Goal: Task Accomplishment & Management: Complete application form

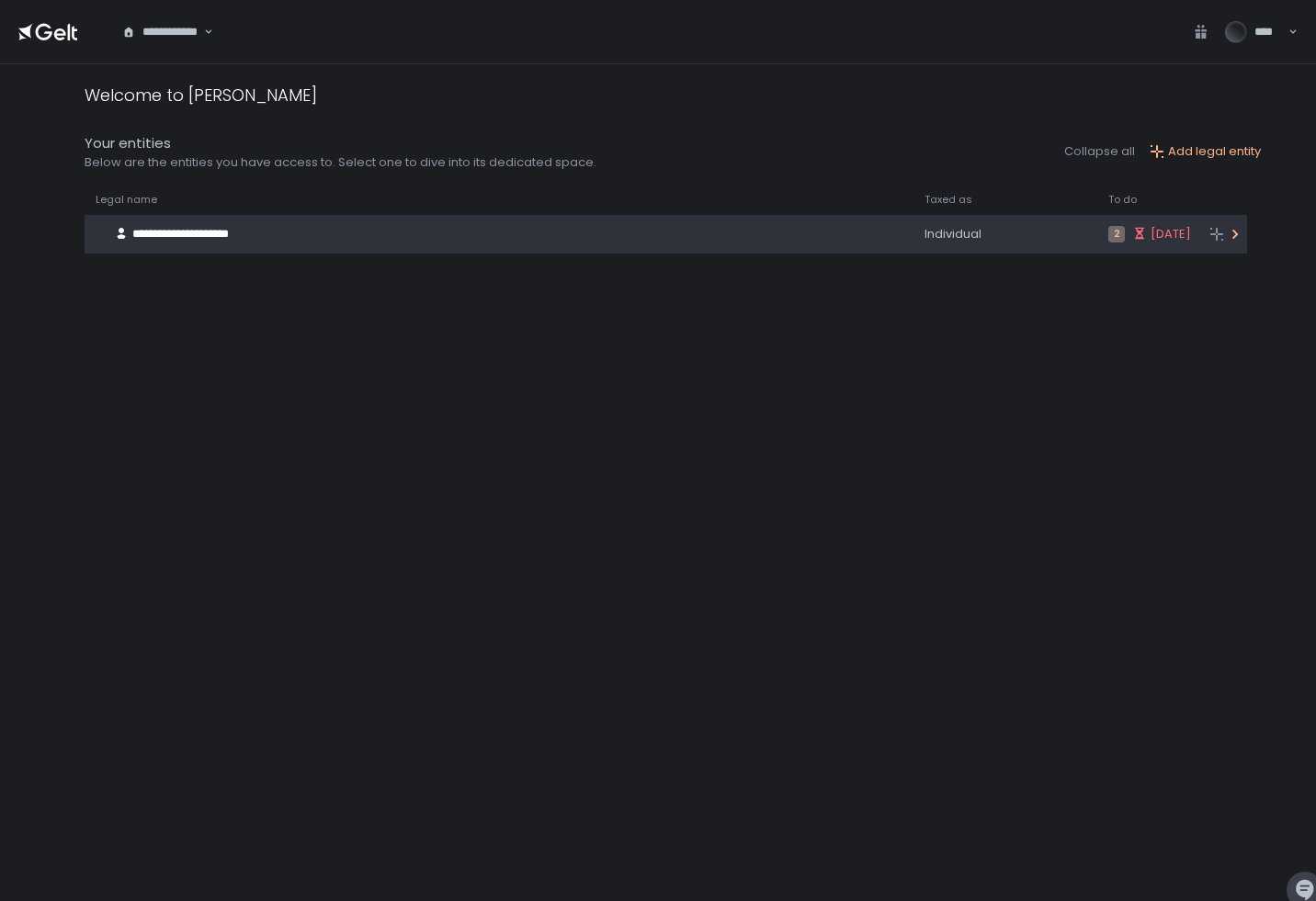
click at [383, 225] on div "**********" at bounding box center [475, 234] width 782 height 35
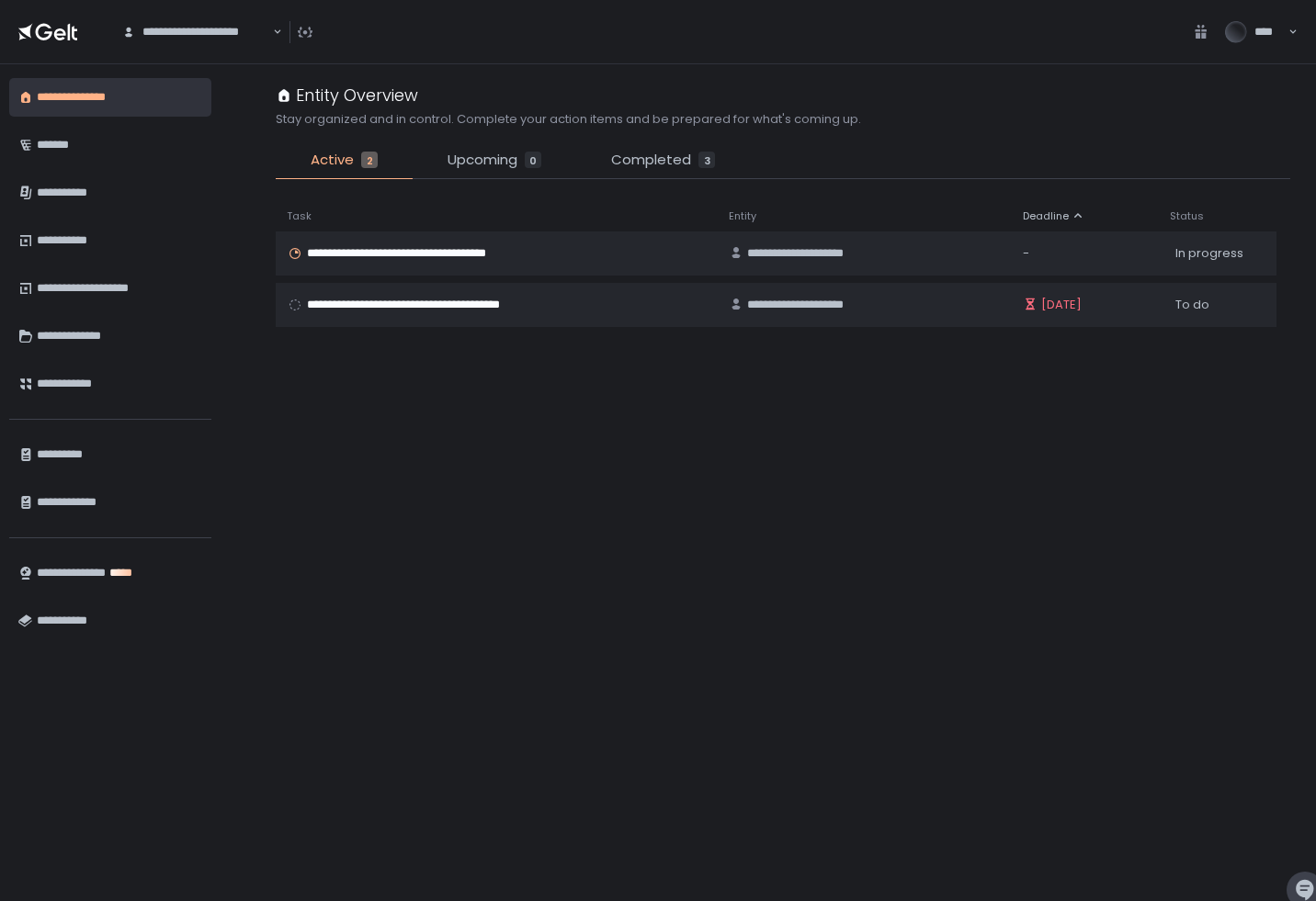
click at [464, 394] on div "**********" at bounding box center [782, 532] width 1015 height 704
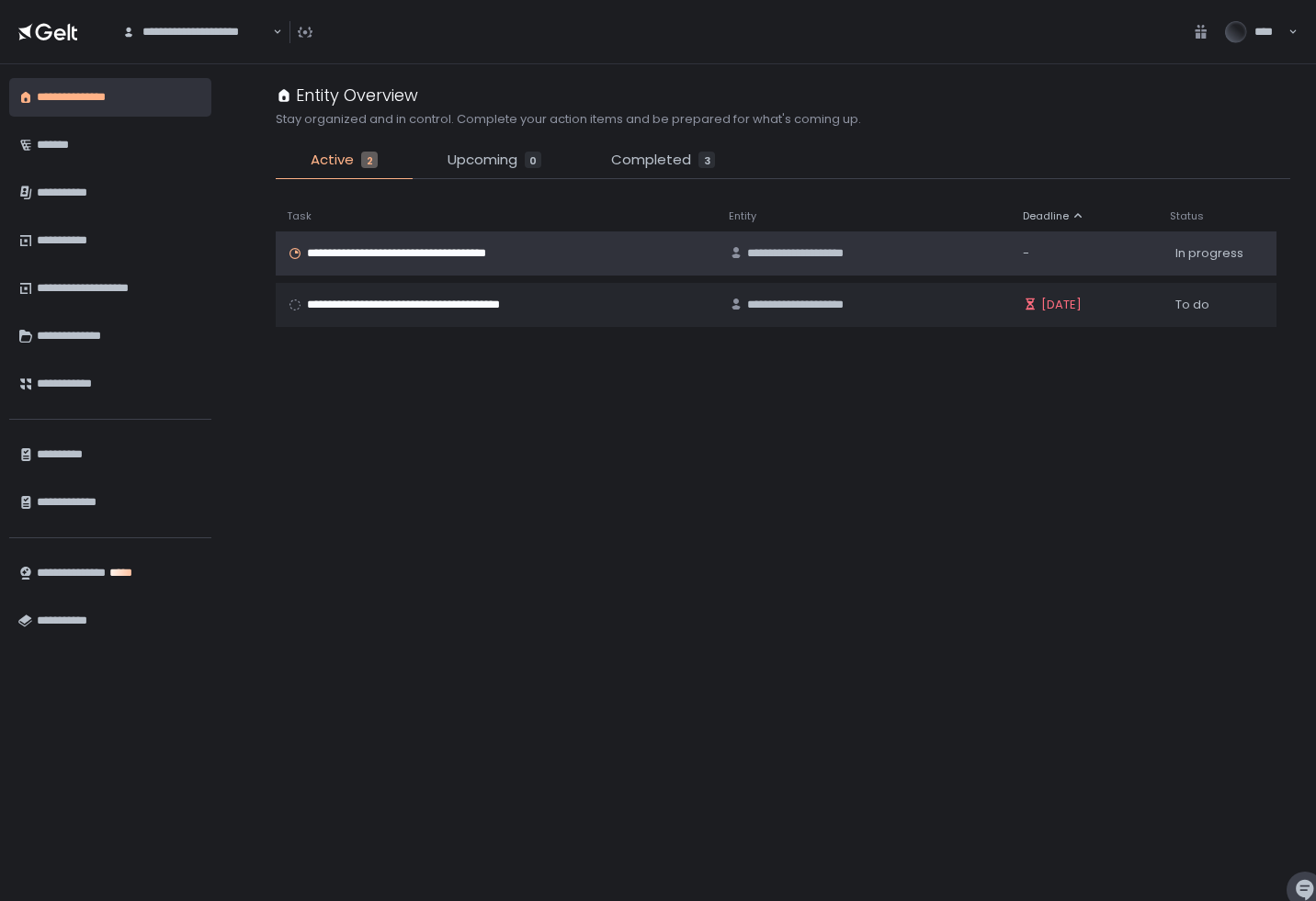
click at [484, 249] on span "**********" at bounding box center [419, 253] width 225 height 16
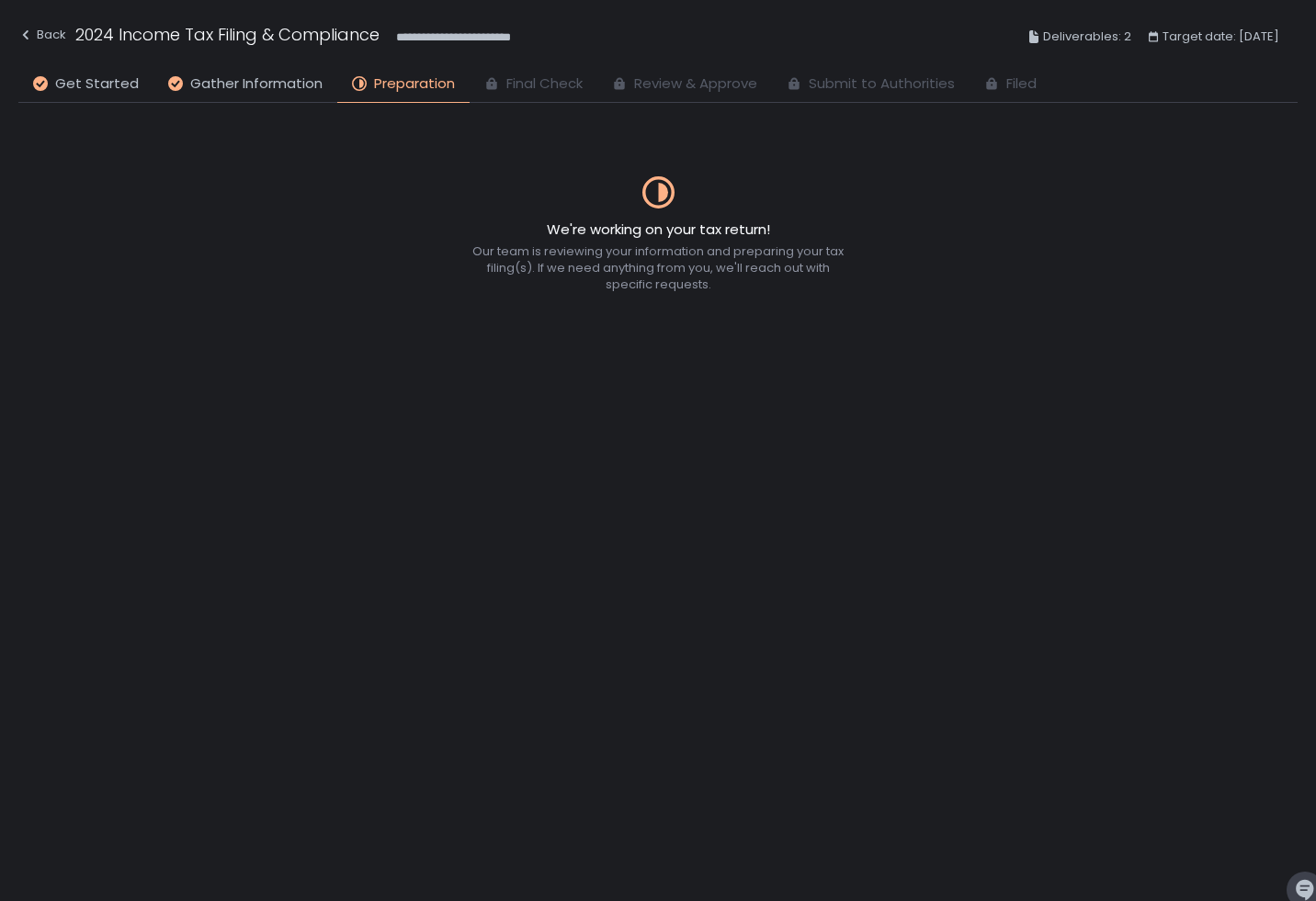
click at [634, 228] on h2 "We're working on your tax return!" at bounding box center [658, 230] width 224 height 21
click at [247, 115] on div "We're working on your tax return! Our team is reviewing your information and pr…" at bounding box center [658, 502] width 1280 height 799
click at [256, 92] on span "Gather Information" at bounding box center [256, 84] width 132 height 21
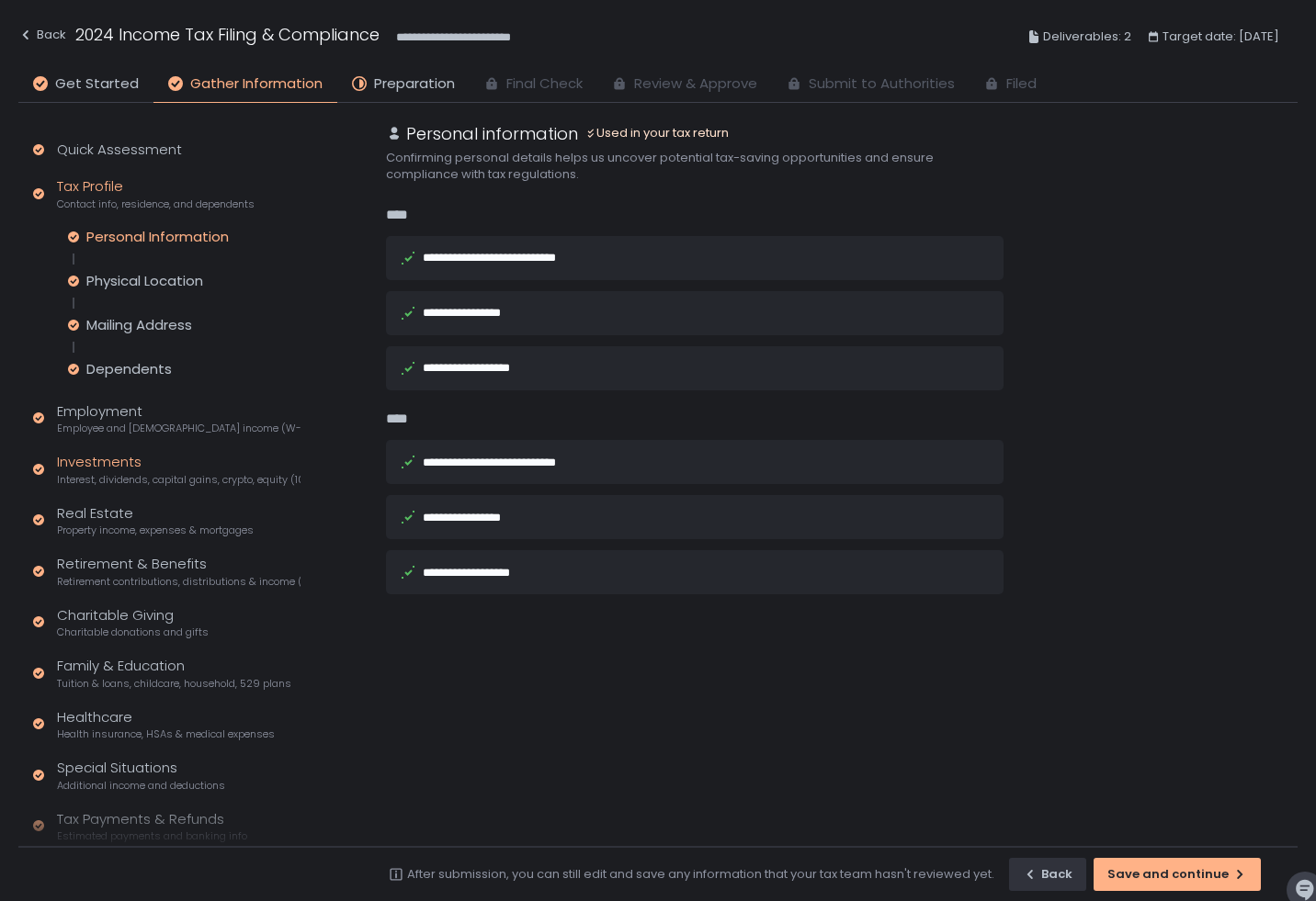
click at [163, 457] on div "Investments Interest, dividends, capital gains, crypto, equity (1099s, K-1s)" at bounding box center [179, 469] width 244 height 35
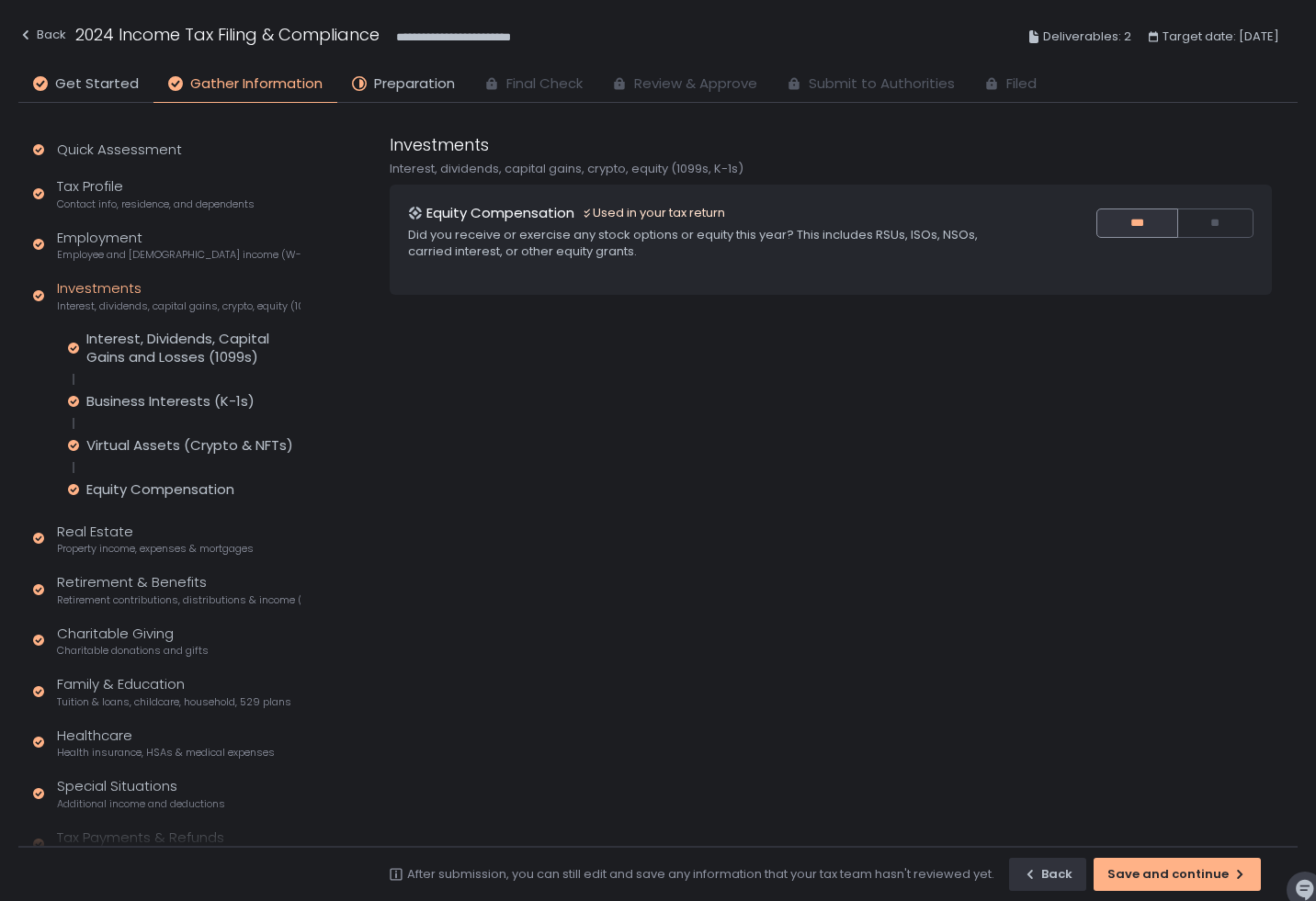
click at [191, 391] on div "Interest, Dividends, Capital Gains and Losses (1099s) Business Interests (K-1s)…" at bounding box center [184, 415] width 232 height 169
click at [192, 396] on div "Business Interests (K-1s)" at bounding box center [170, 401] width 168 height 18
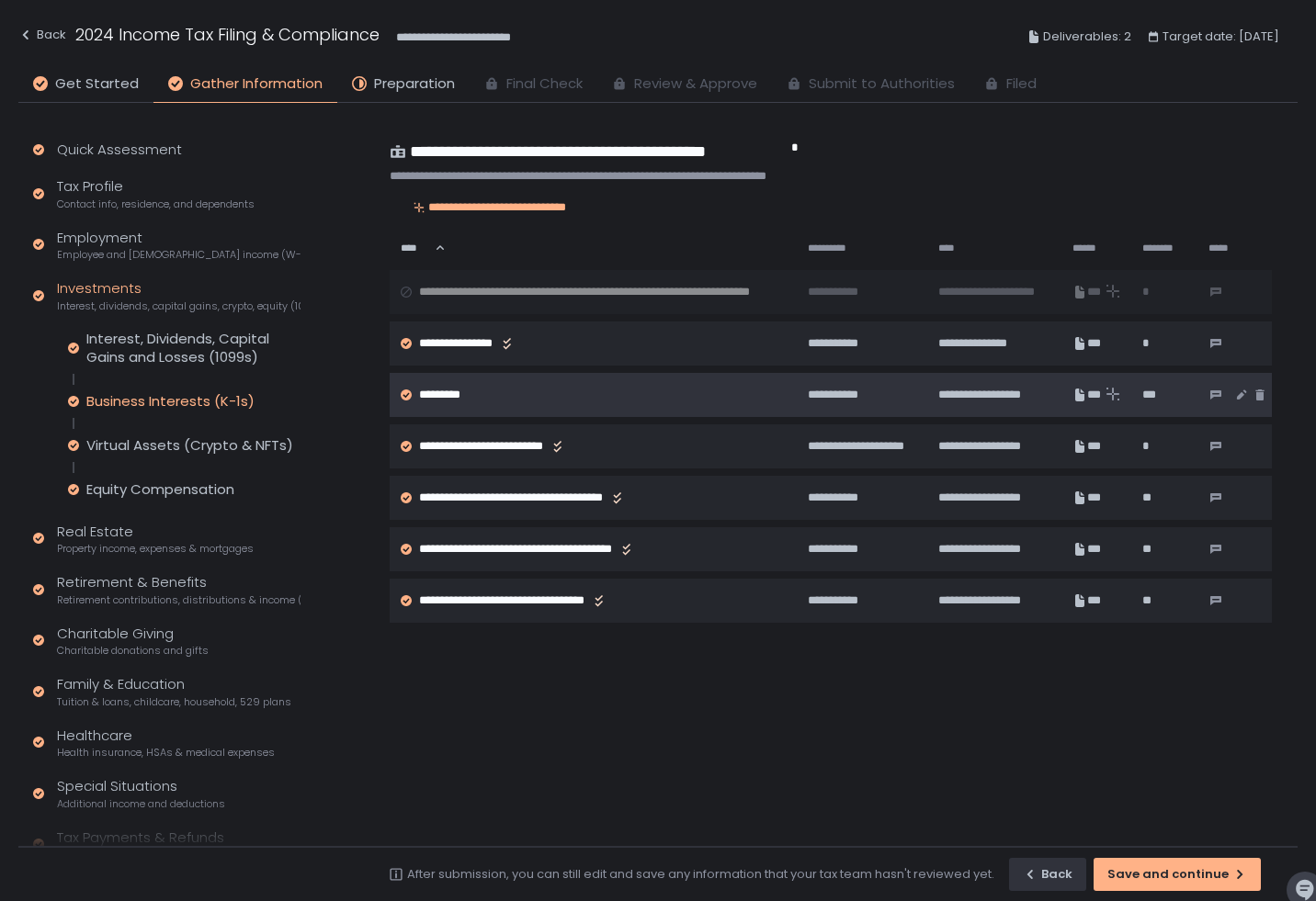
click at [480, 384] on td "*********" at bounding box center [593, 395] width 407 height 44
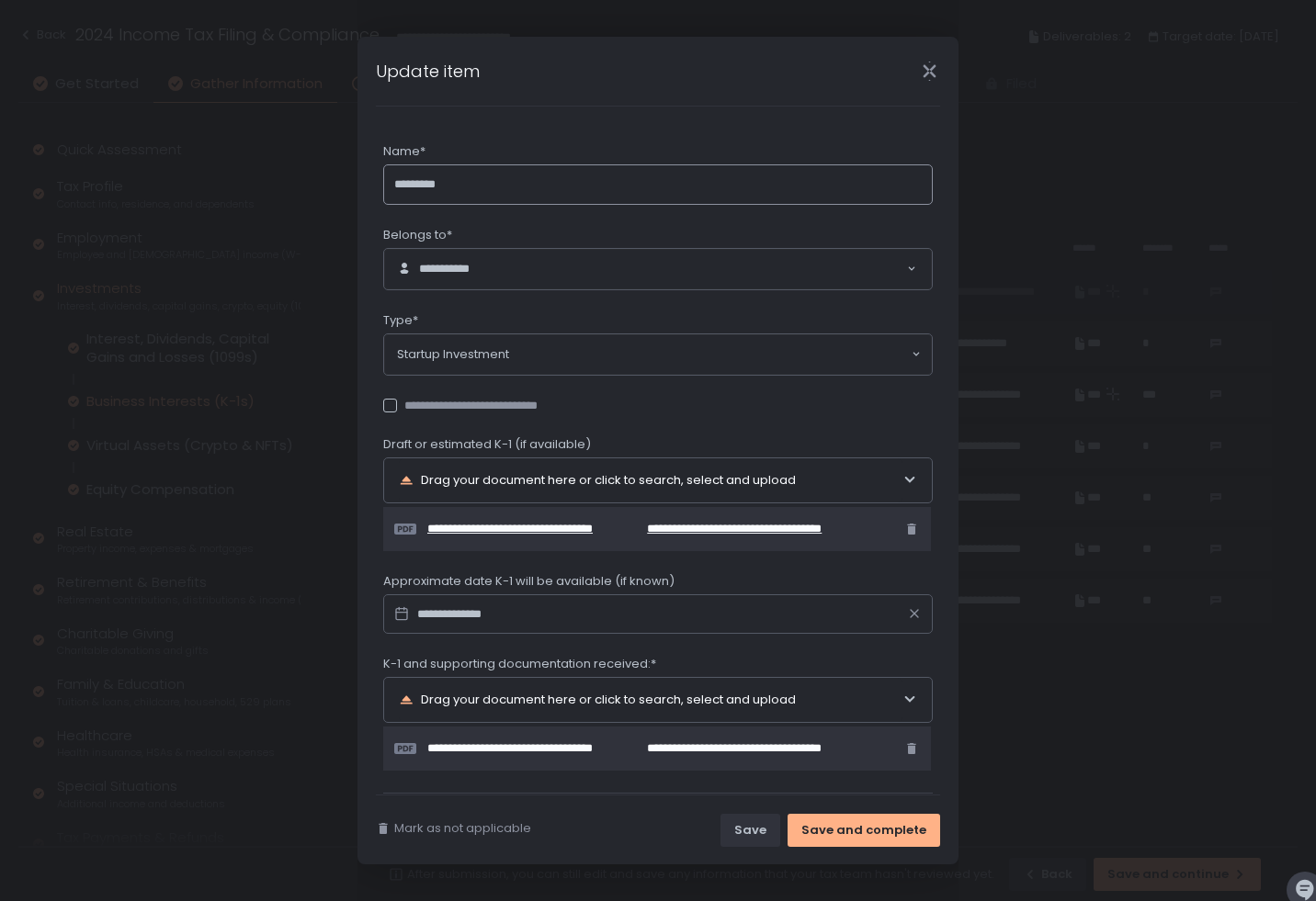
scroll to position [75, 0]
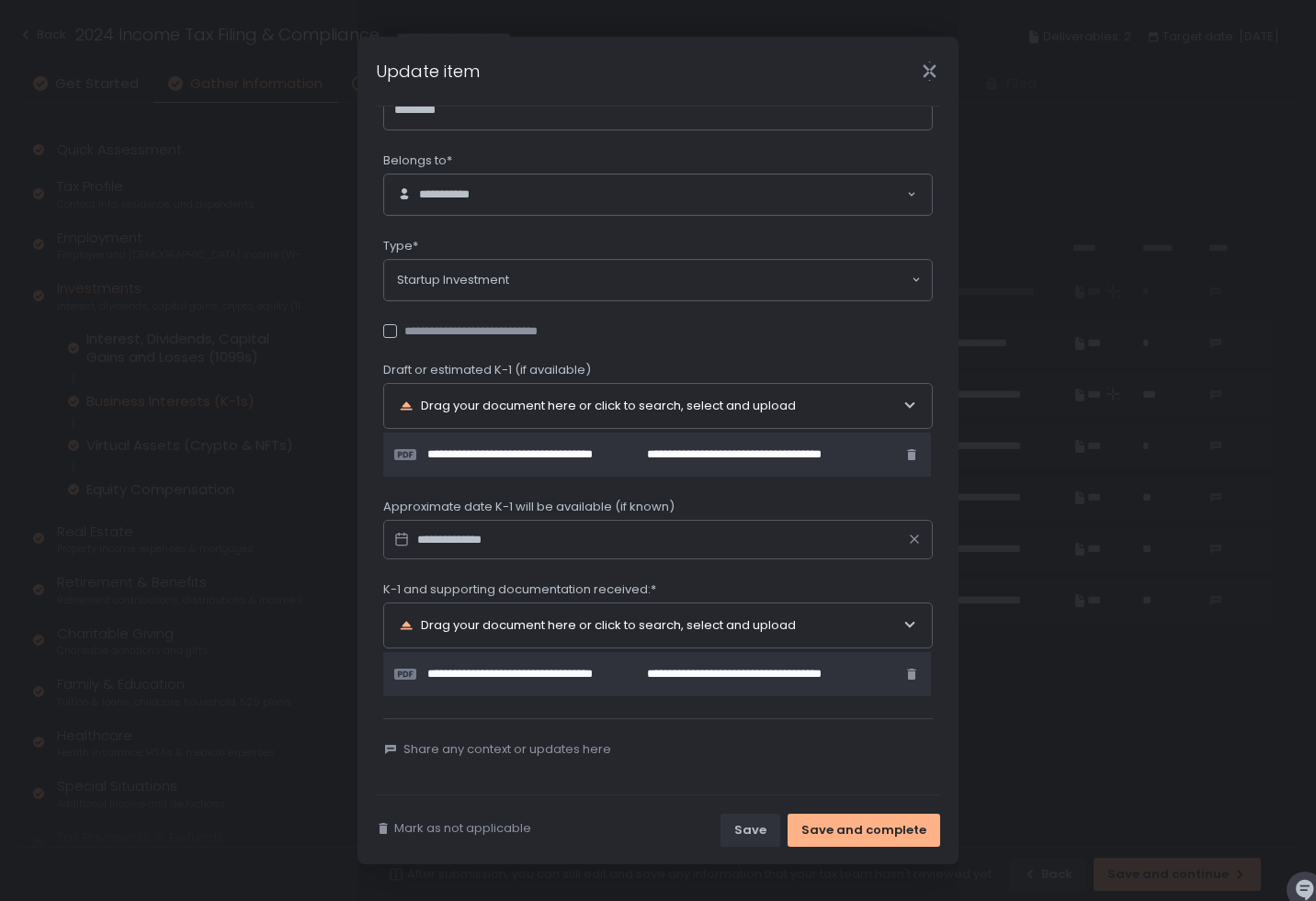
click at [489, 337] on div "**********" at bounding box center [473, 331] width 180 height 16
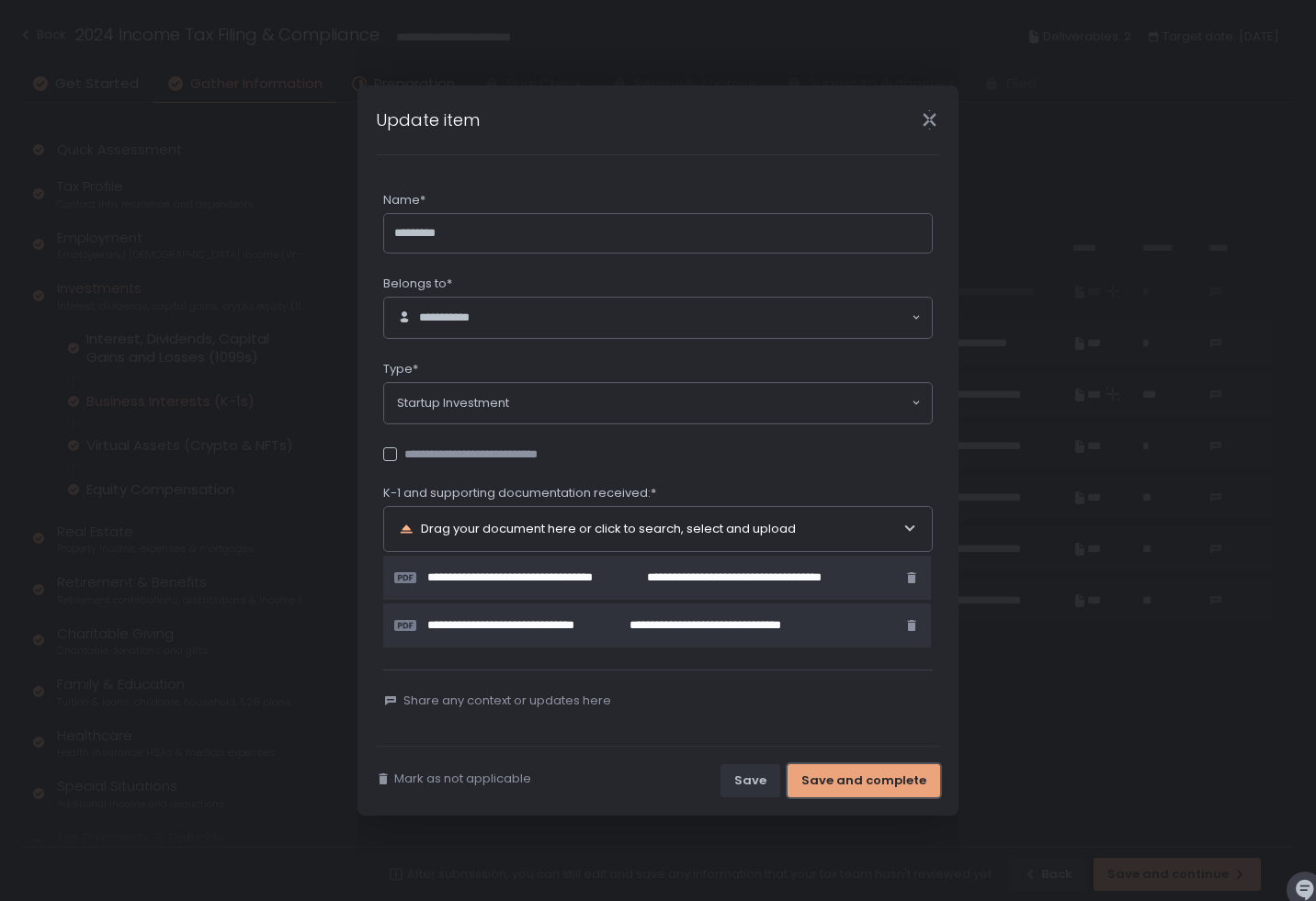
click at [872, 773] on div "Save and complete" at bounding box center [864, 780] width 125 height 16
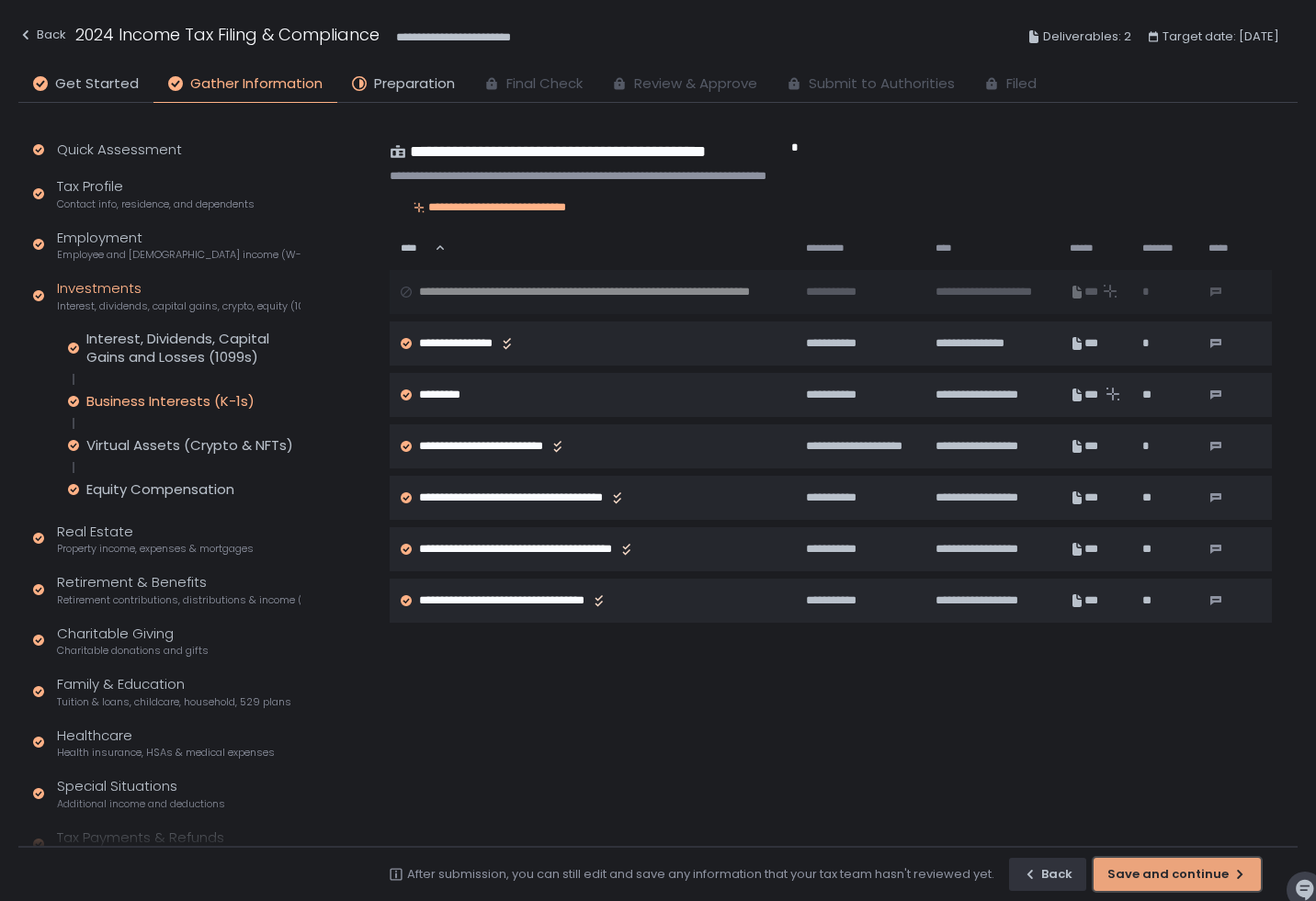
click at [1160, 871] on div "Save and continue" at bounding box center [1178, 874] width 140 height 16
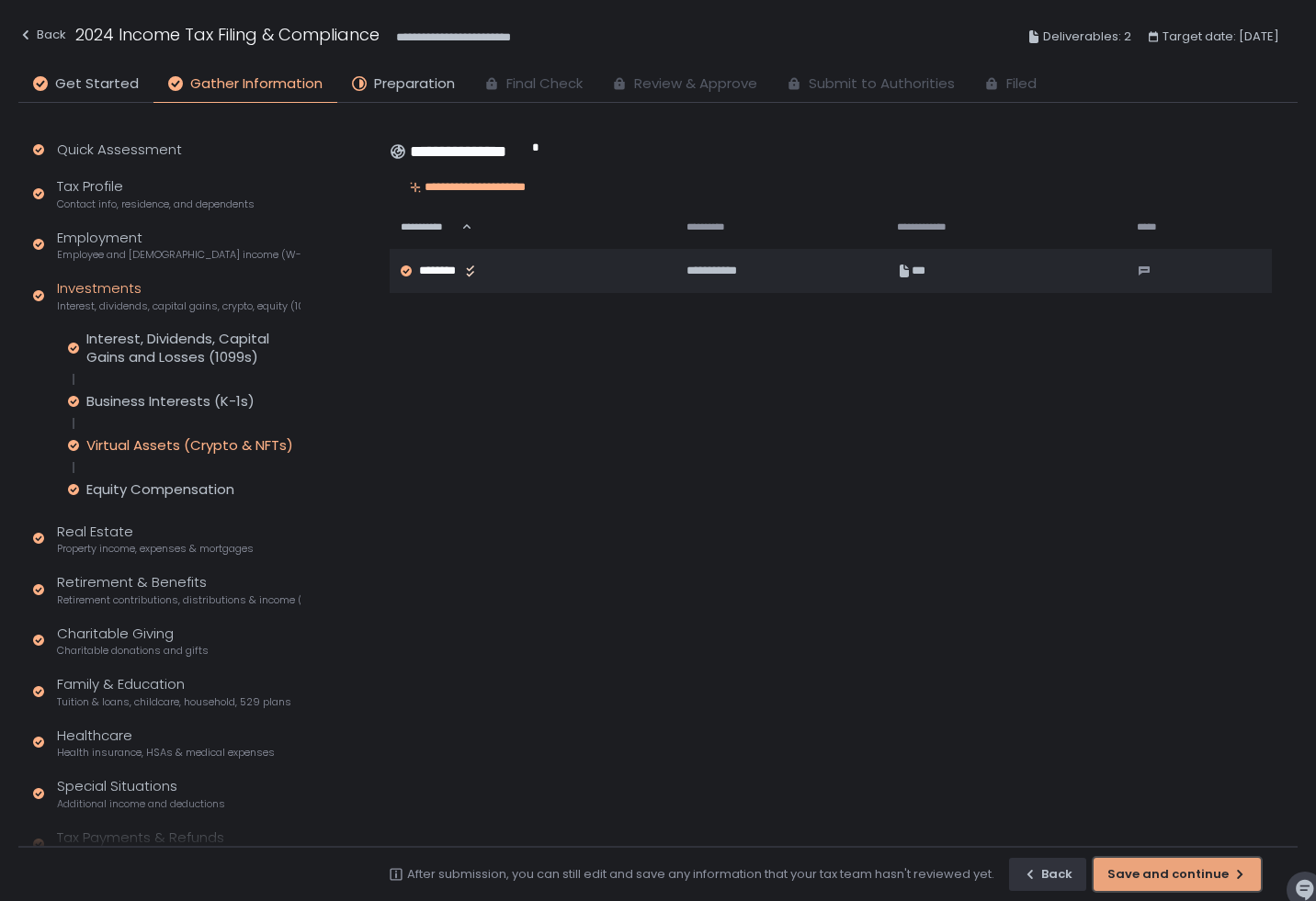
click at [1160, 871] on div "Save and continue" at bounding box center [1178, 874] width 140 height 16
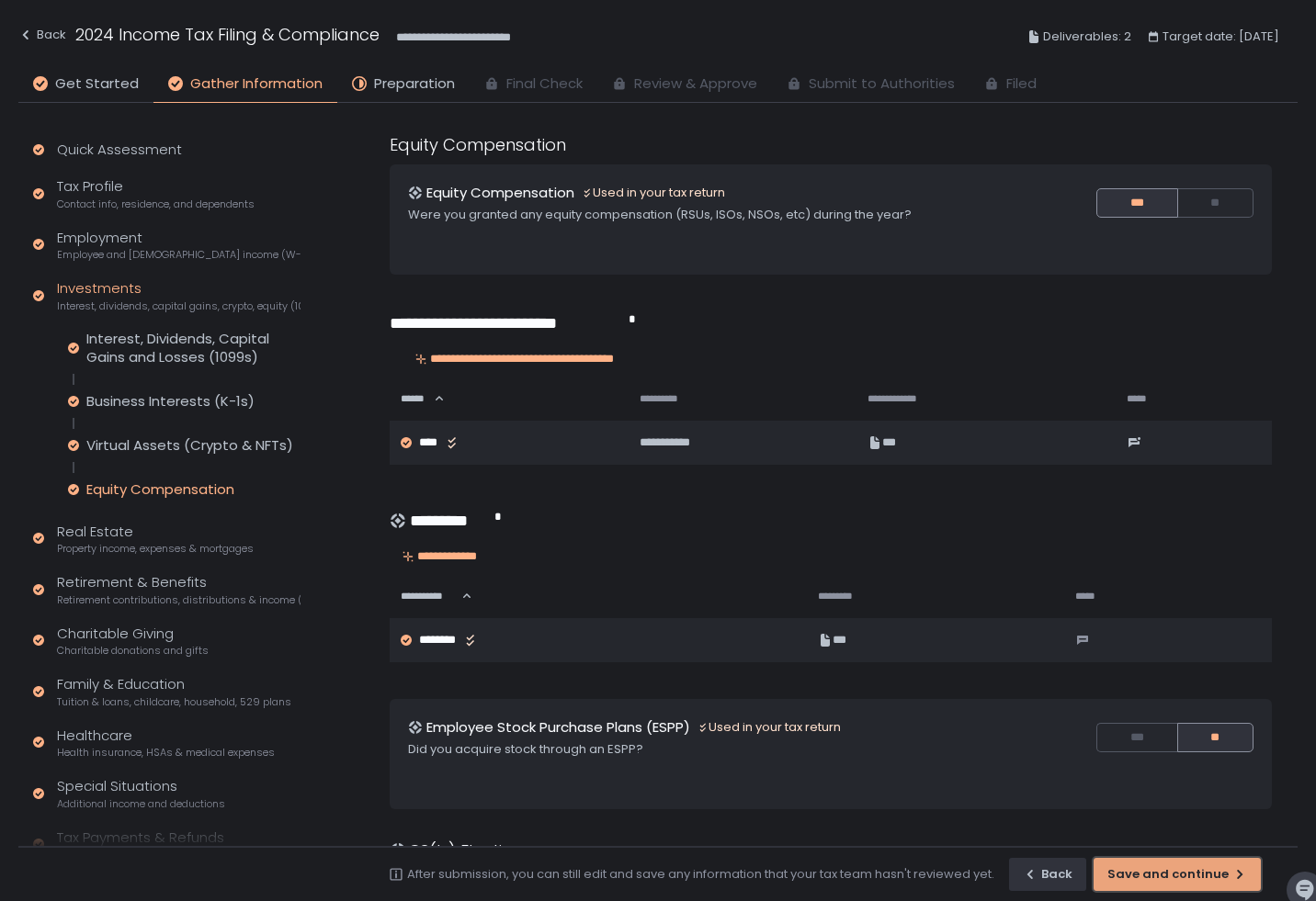
click at [1160, 871] on div "Save and continue" at bounding box center [1178, 874] width 140 height 16
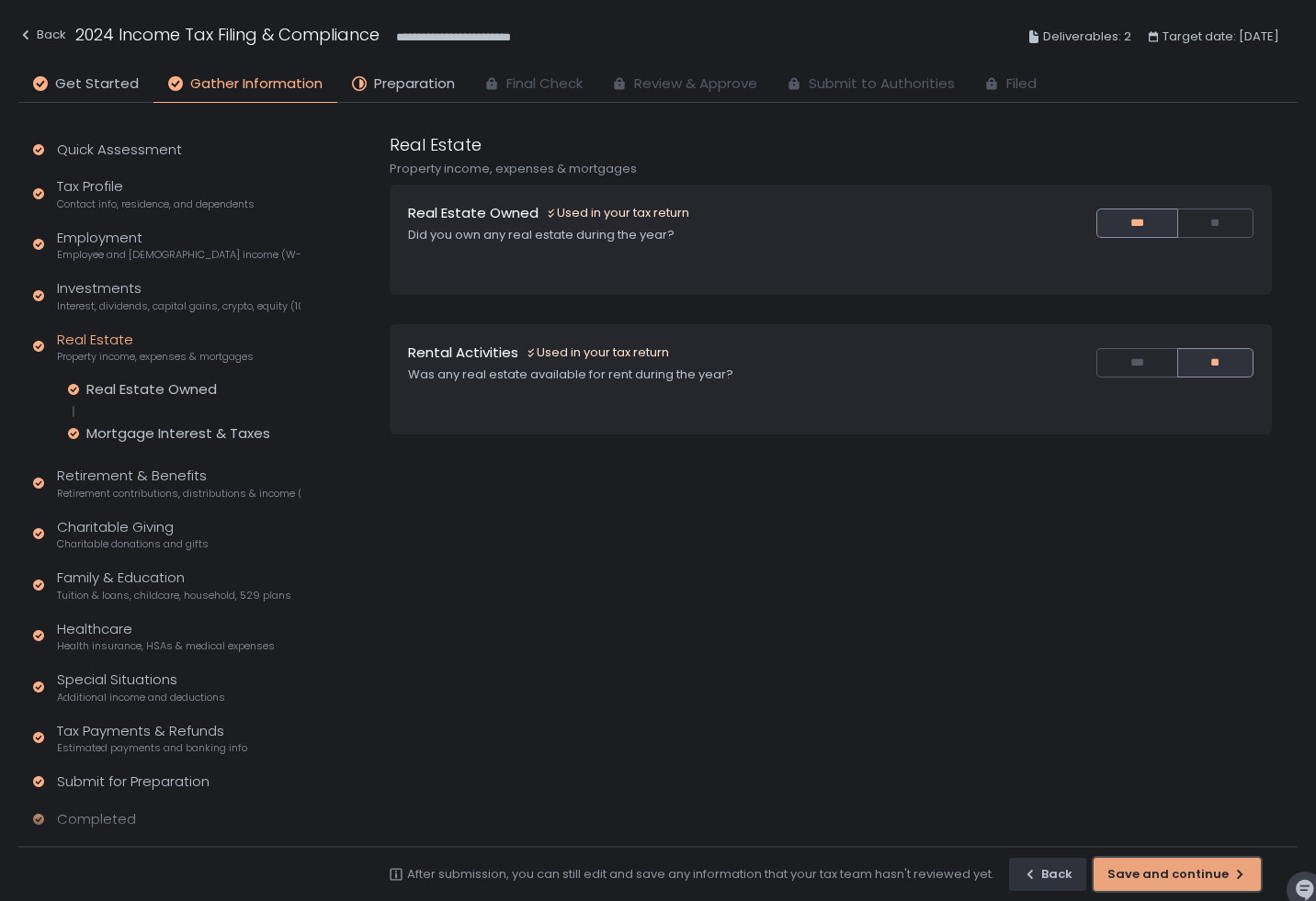
click at [1160, 871] on div "Save and continue" at bounding box center [1178, 874] width 140 height 16
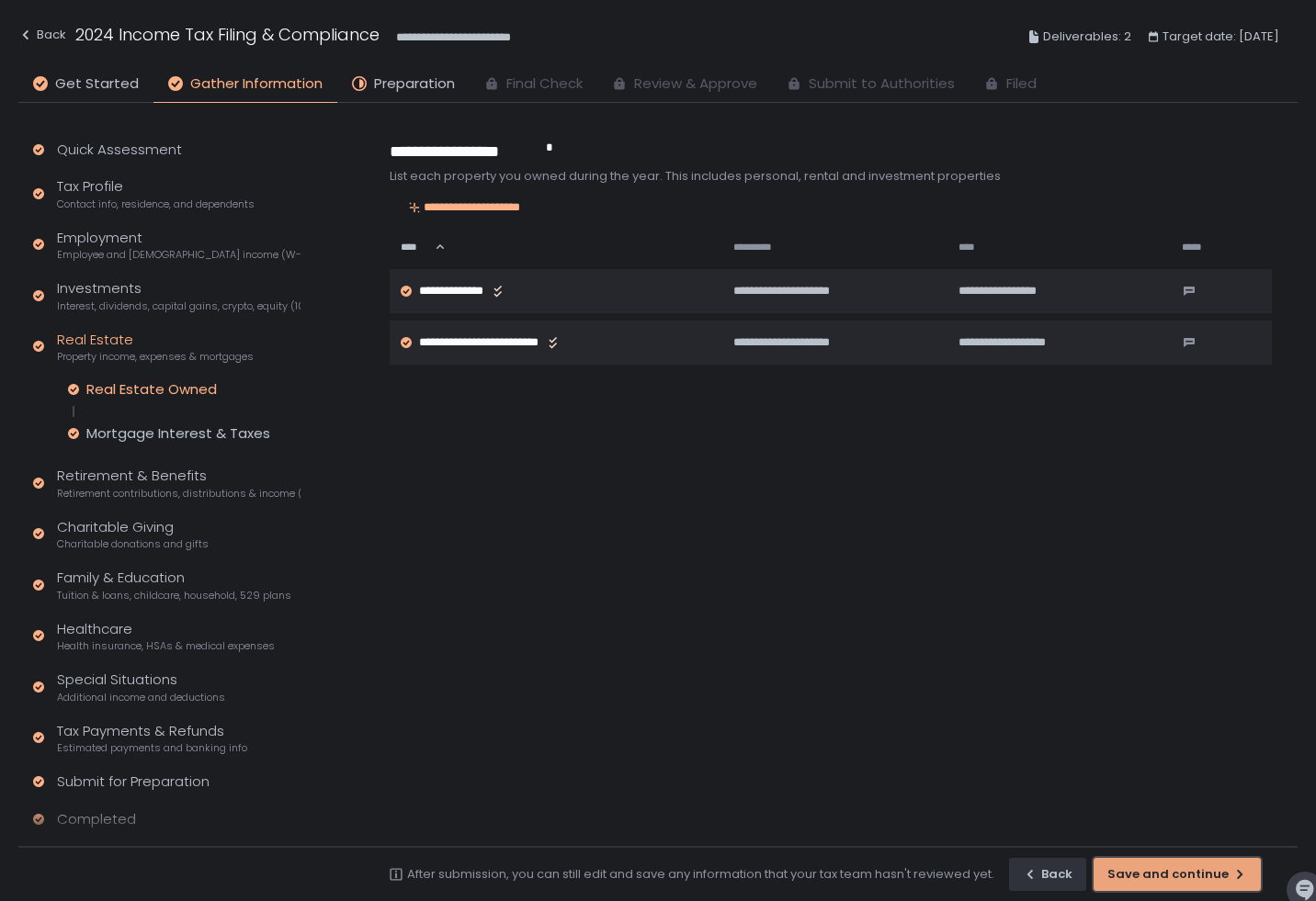
click at [1160, 871] on div "Save and continue" at bounding box center [1178, 874] width 140 height 16
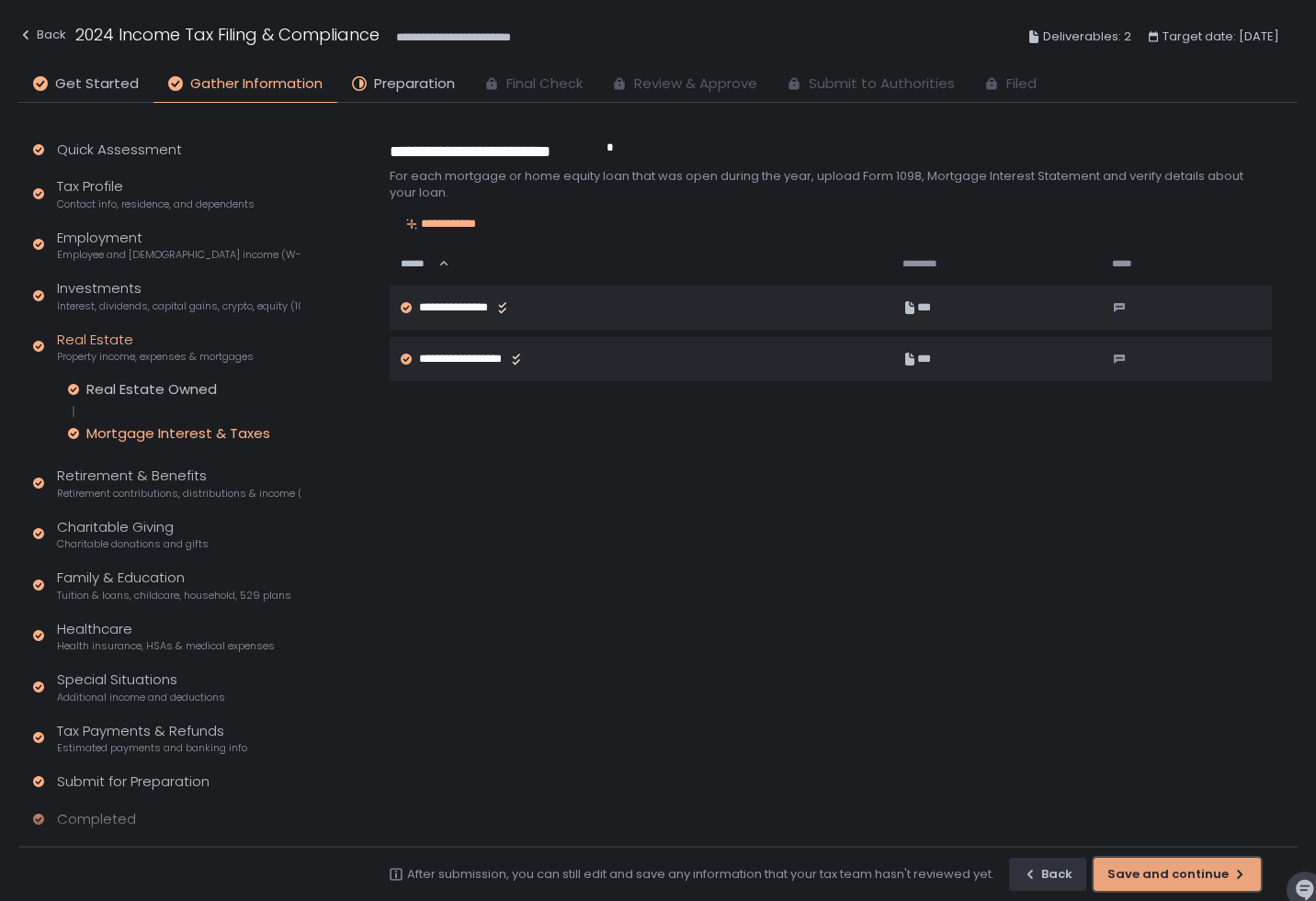
click at [1160, 871] on div "Save and continue" at bounding box center [1178, 874] width 140 height 16
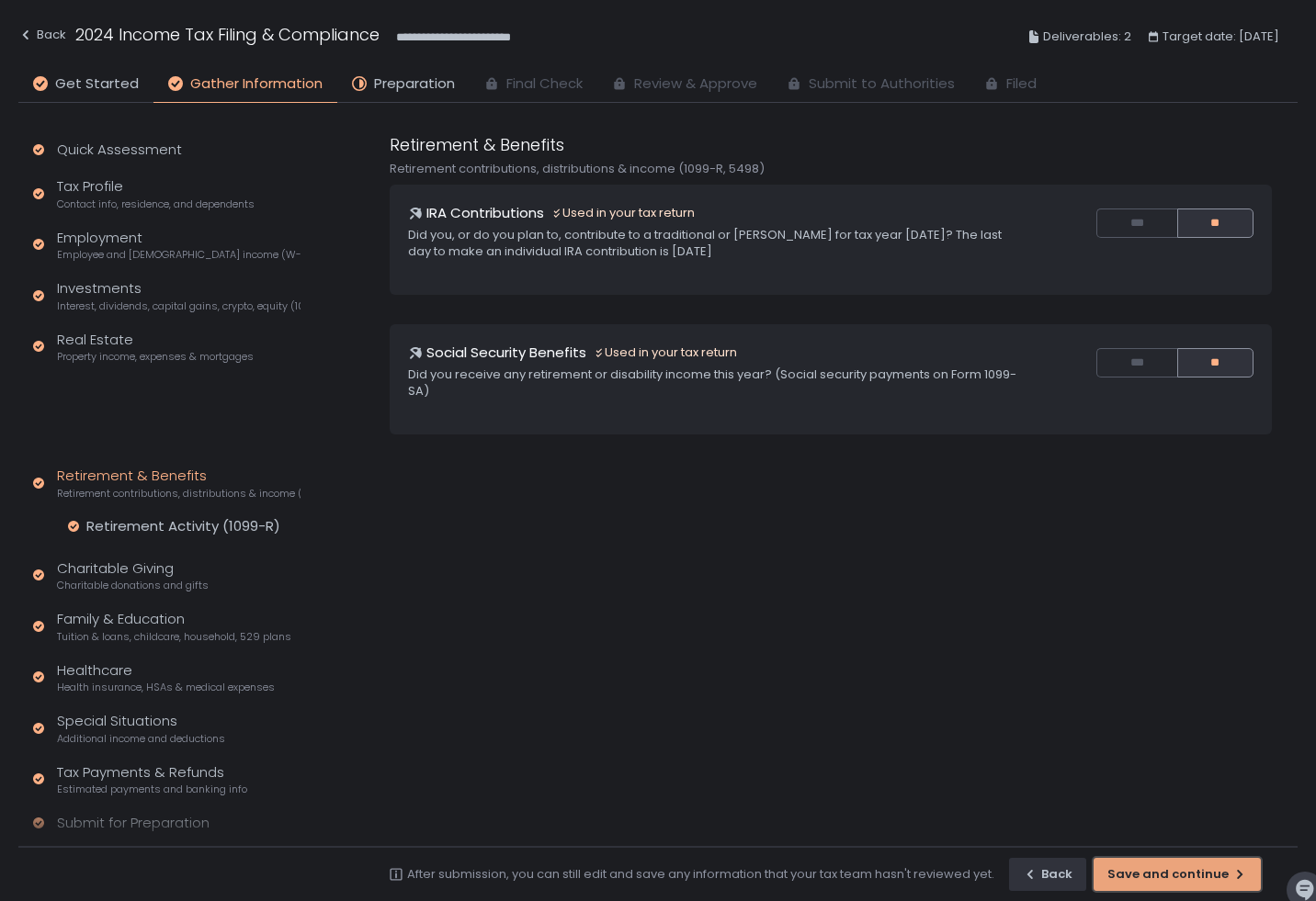
click at [1160, 871] on div "button" at bounding box center [1178, 874] width 165 height 32
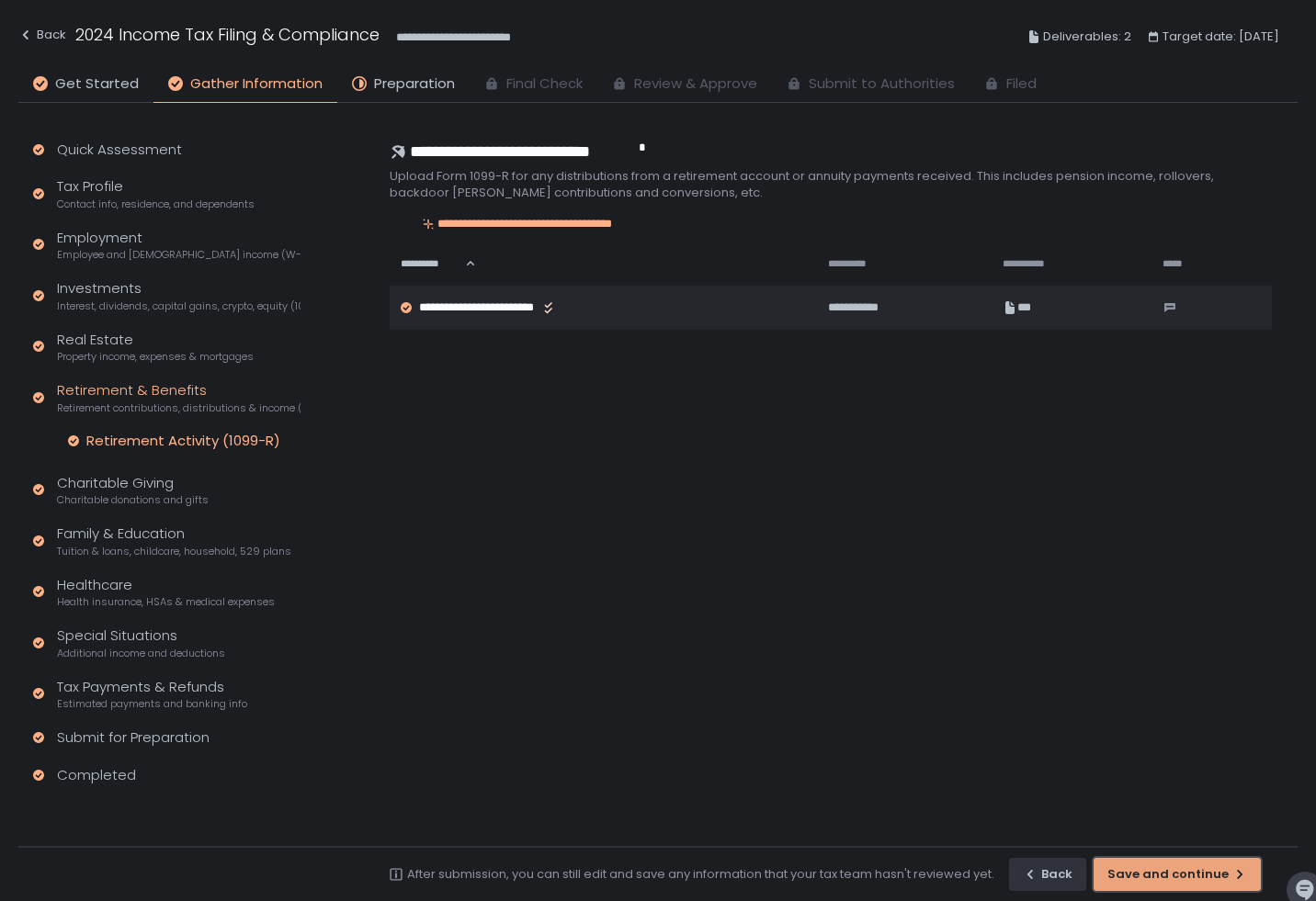
click at [1160, 871] on div "Save and continue" at bounding box center [1178, 874] width 140 height 16
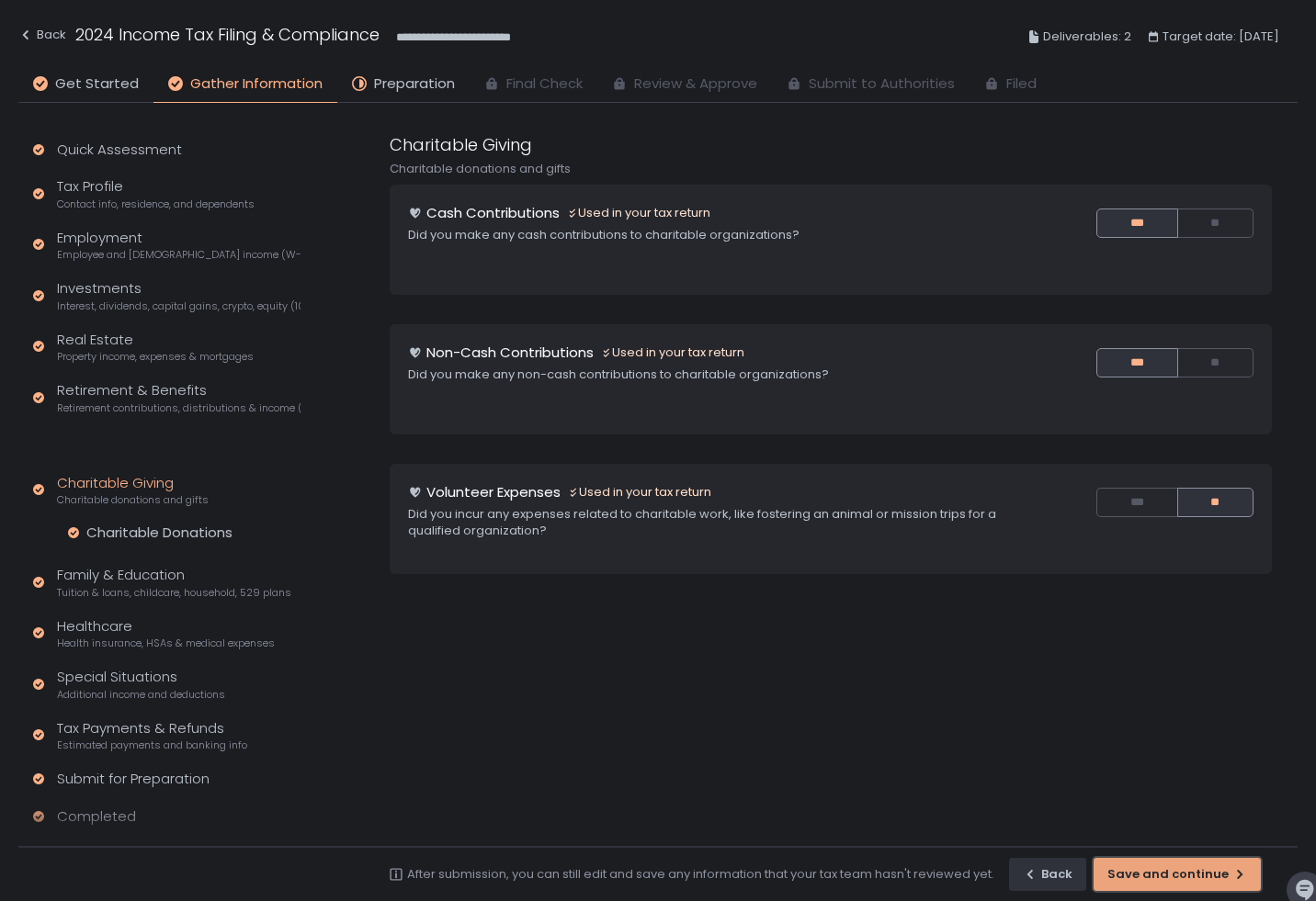
click at [1160, 871] on div "button" at bounding box center [1178, 874] width 165 height 32
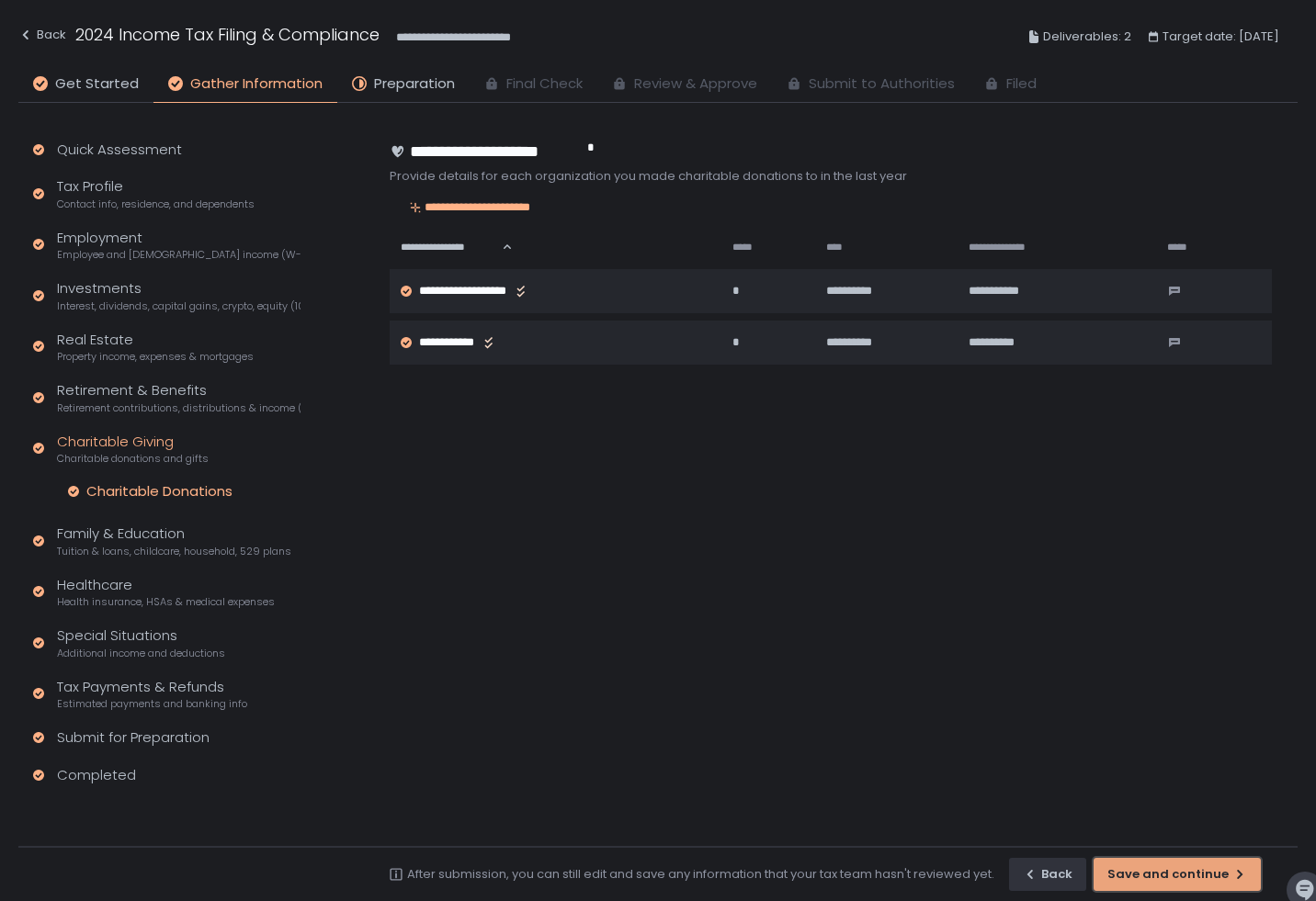
click at [1160, 871] on div "Save and continue" at bounding box center [1178, 874] width 140 height 16
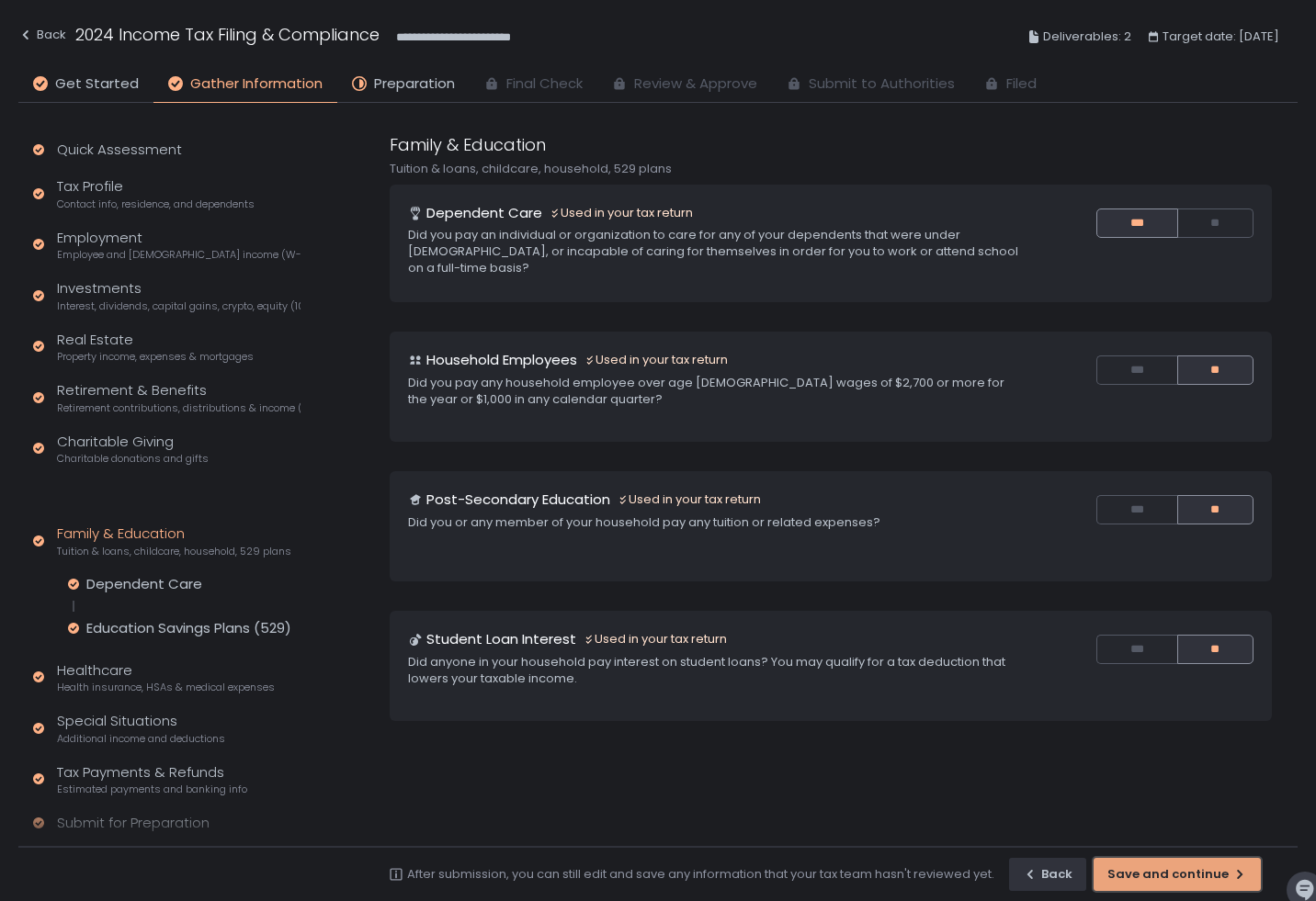
click at [1160, 871] on div "button" at bounding box center [1178, 874] width 165 height 32
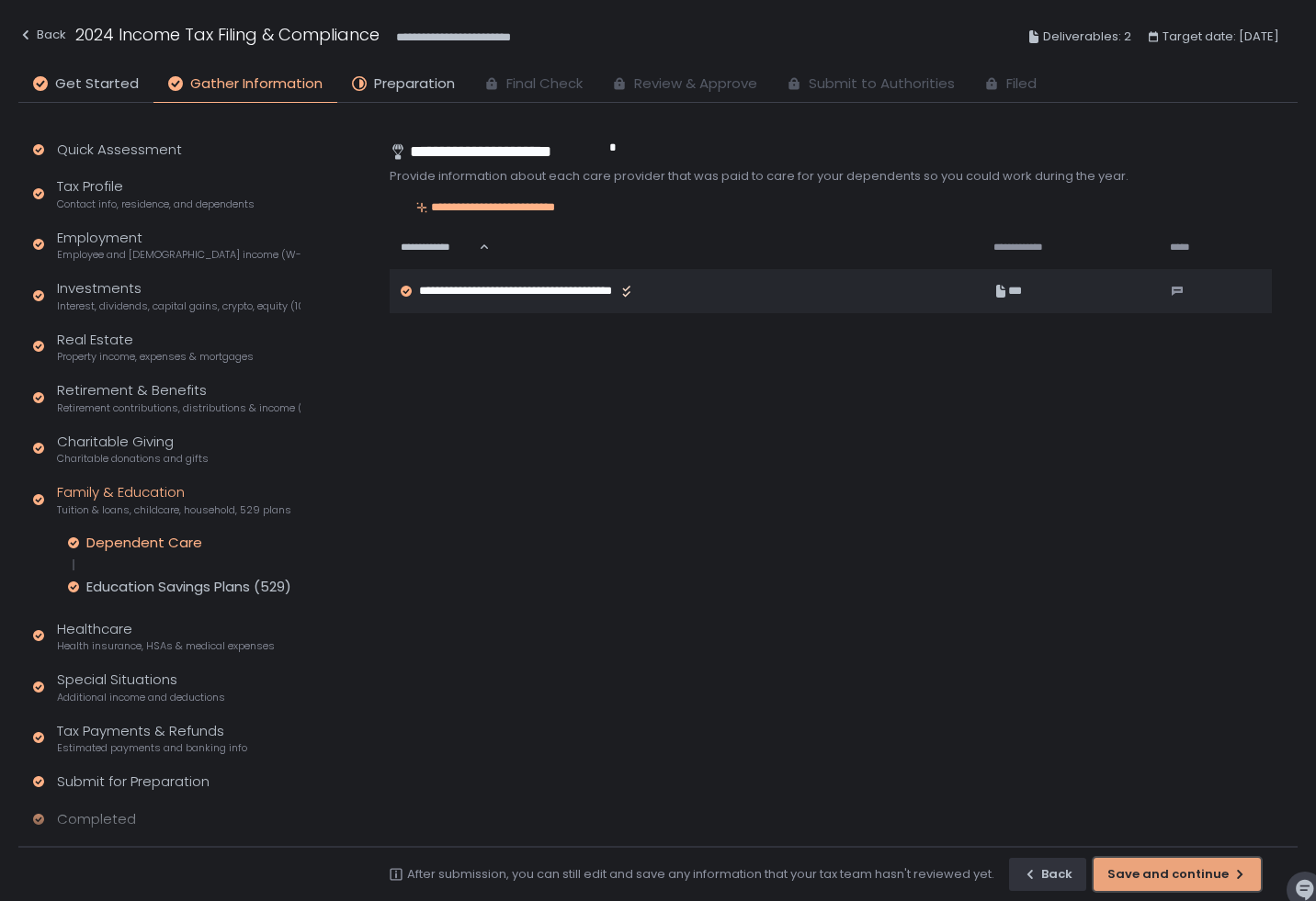
click at [1160, 871] on div "button" at bounding box center [1178, 874] width 165 height 32
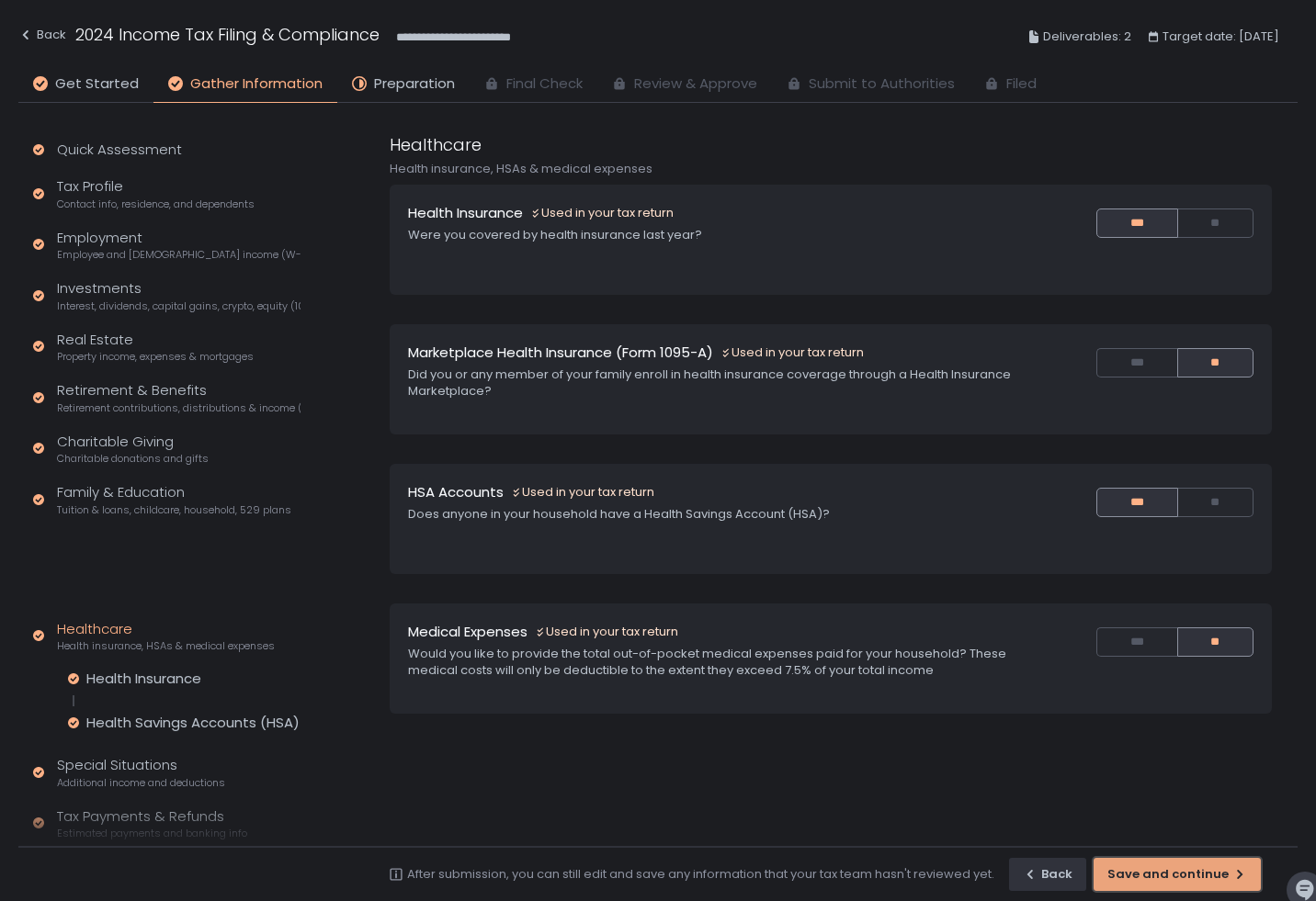
click at [1160, 871] on div "button" at bounding box center [1178, 874] width 165 height 32
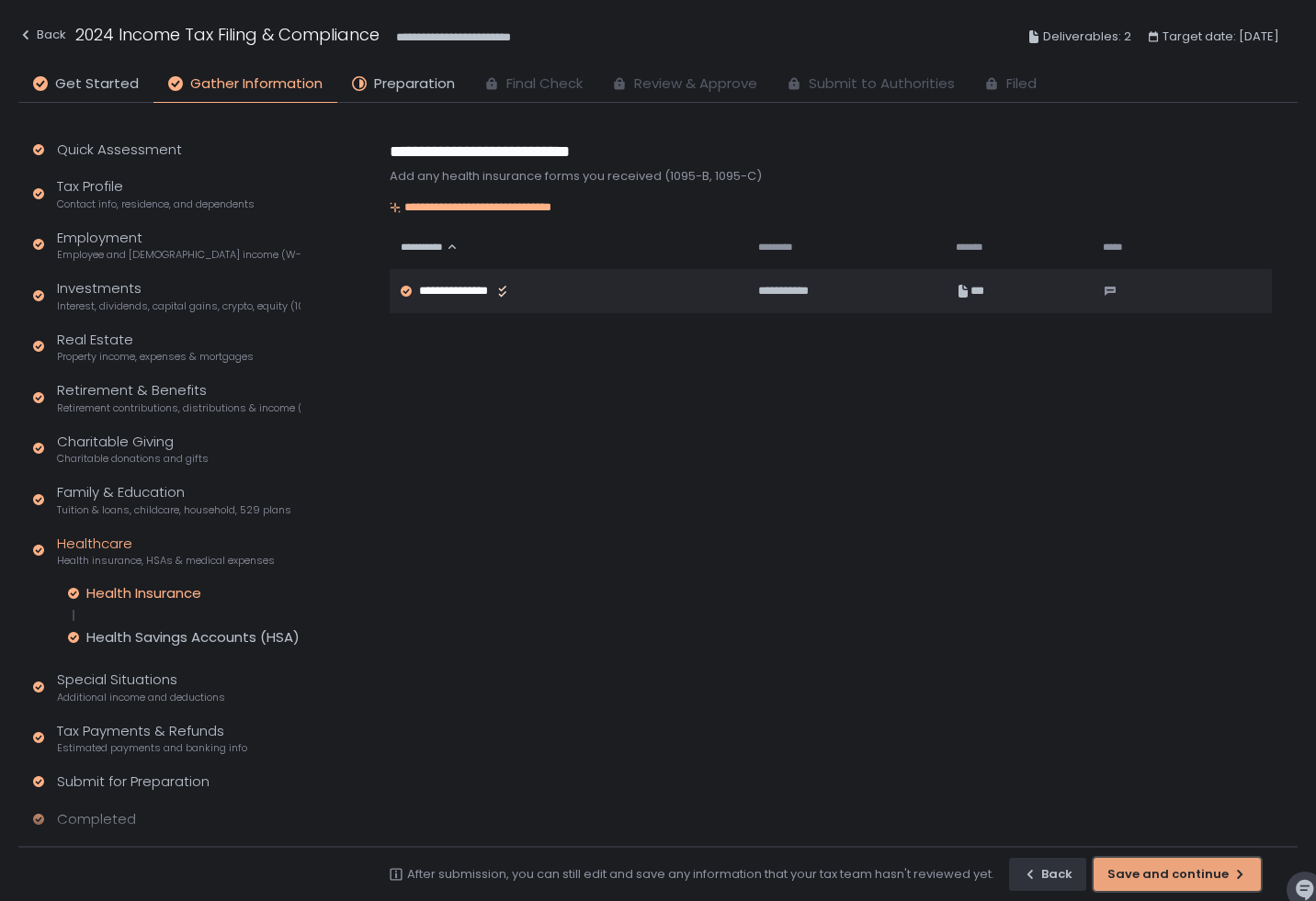
click at [1160, 871] on div "button" at bounding box center [1178, 874] width 165 height 32
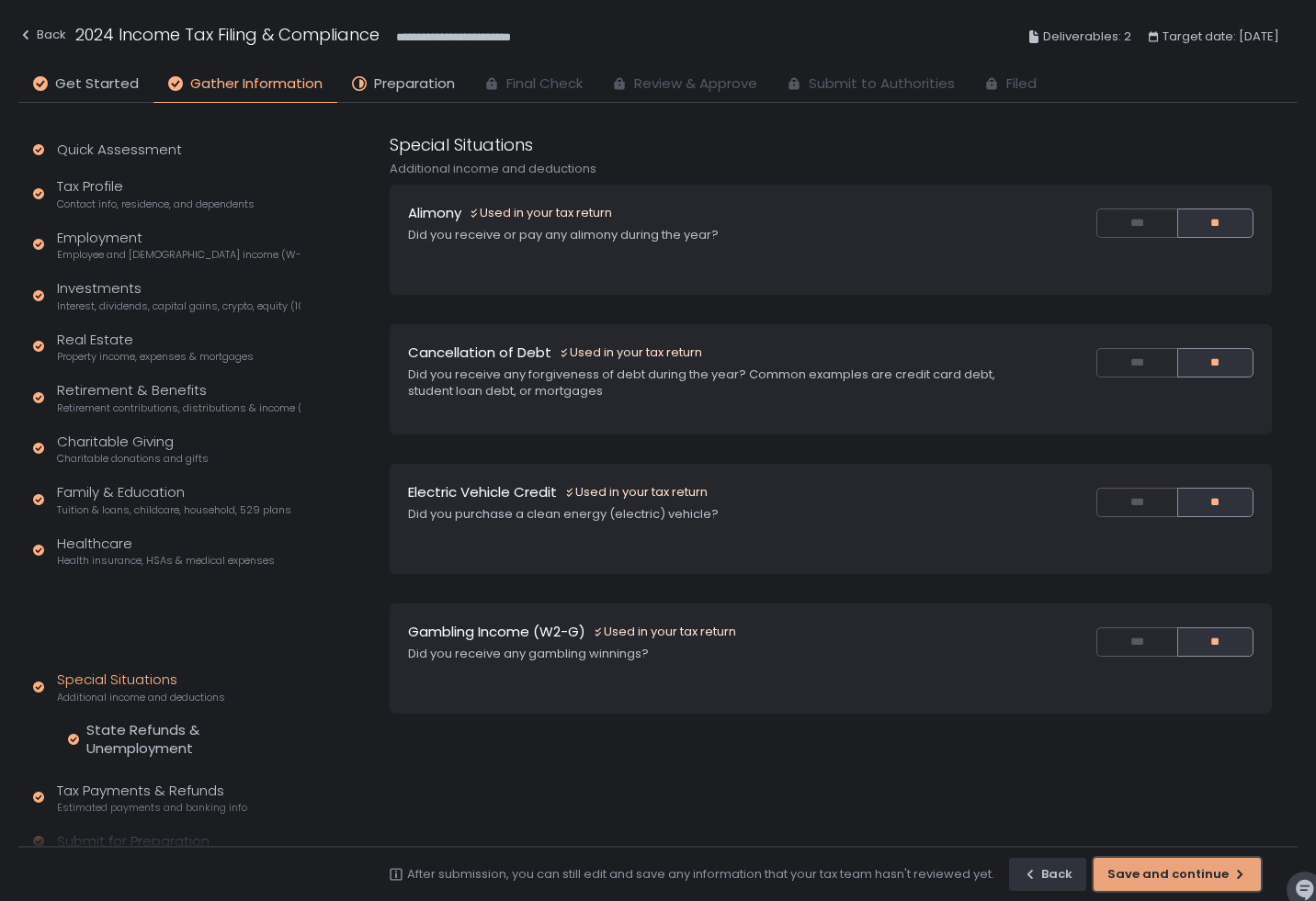
click at [1160, 871] on div "button" at bounding box center [1178, 874] width 165 height 32
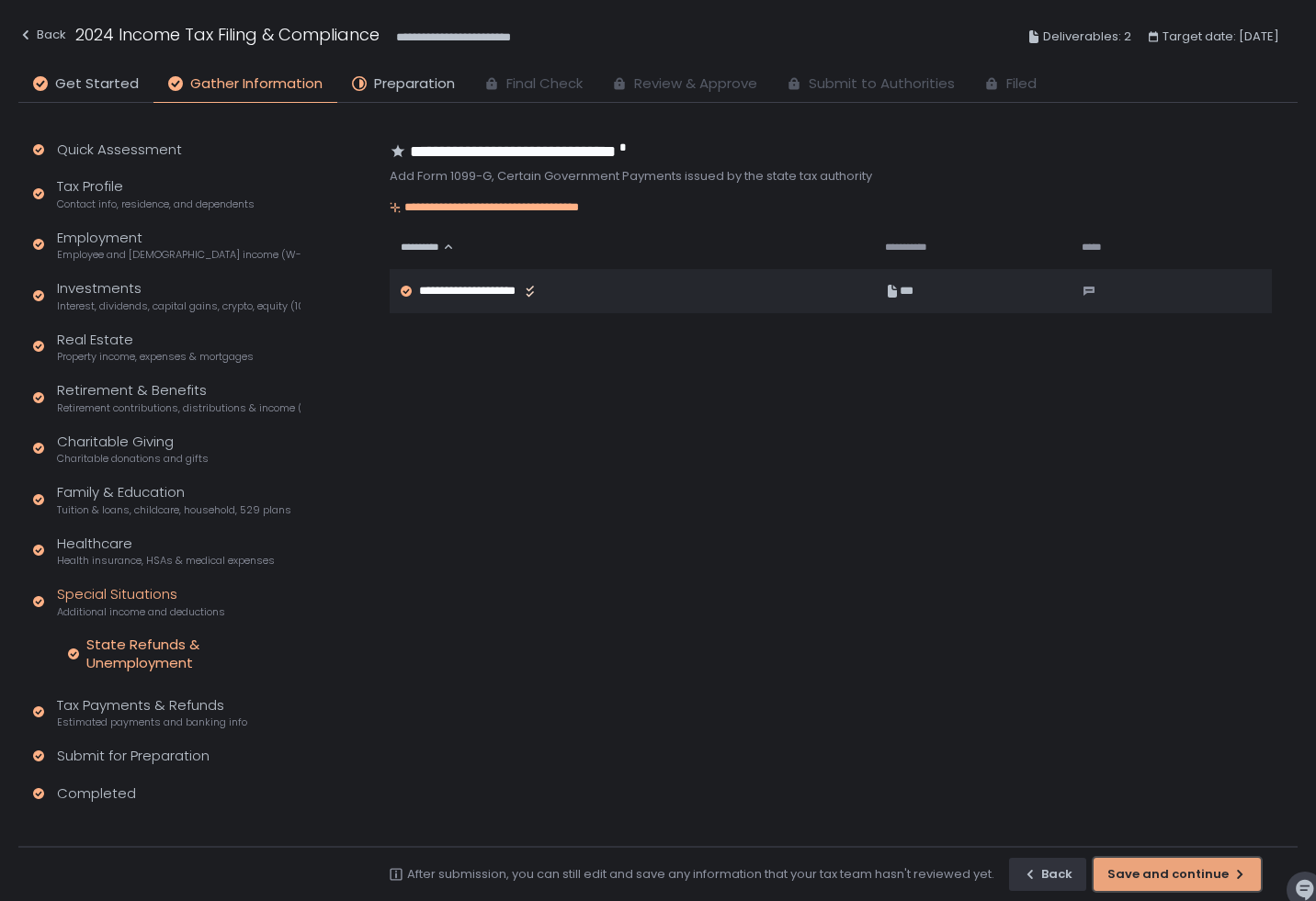
click at [1160, 871] on div "button" at bounding box center [1178, 874] width 165 height 32
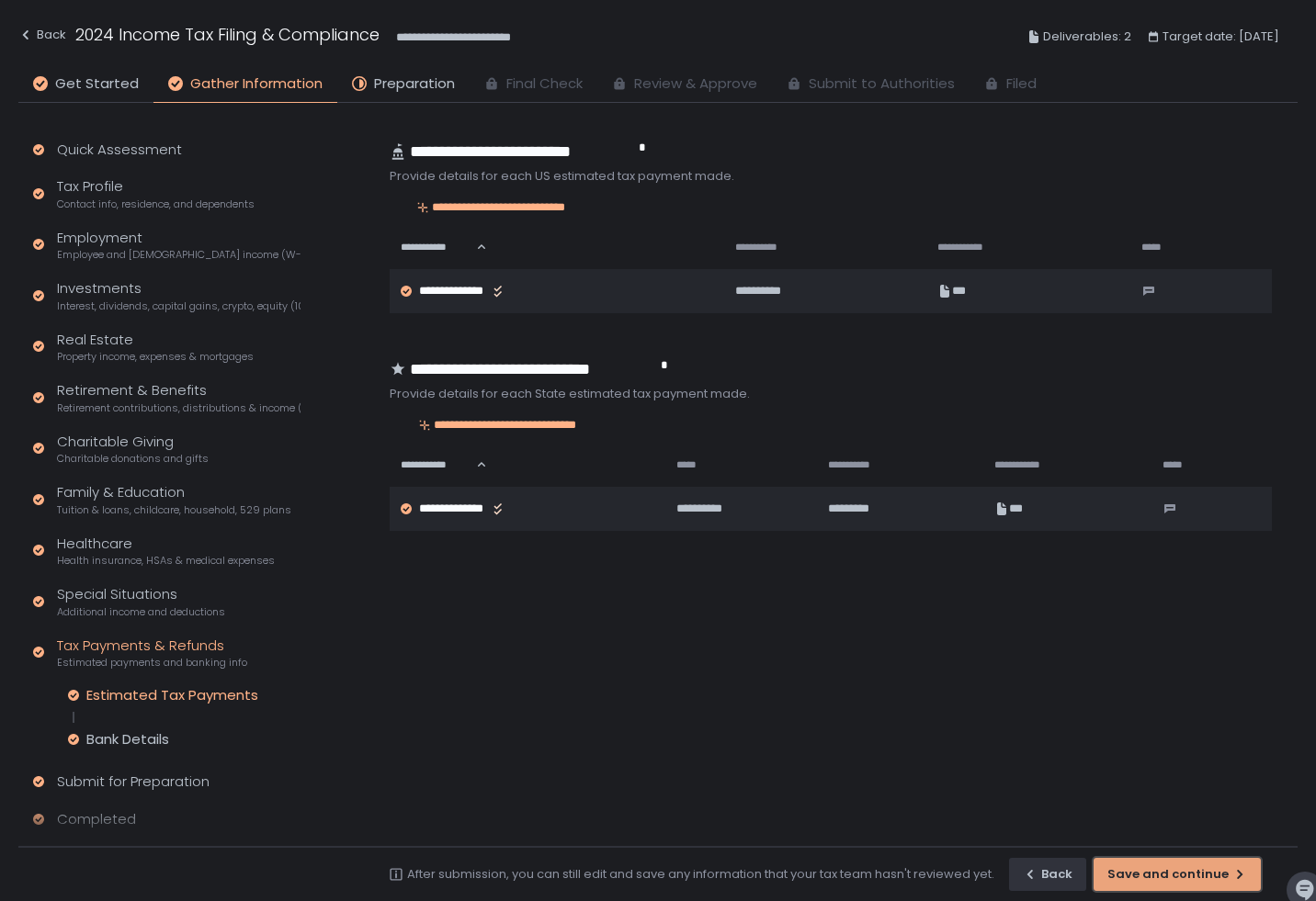
click at [1160, 871] on div "Save and continue" at bounding box center [1178, 874] width 140 height 16
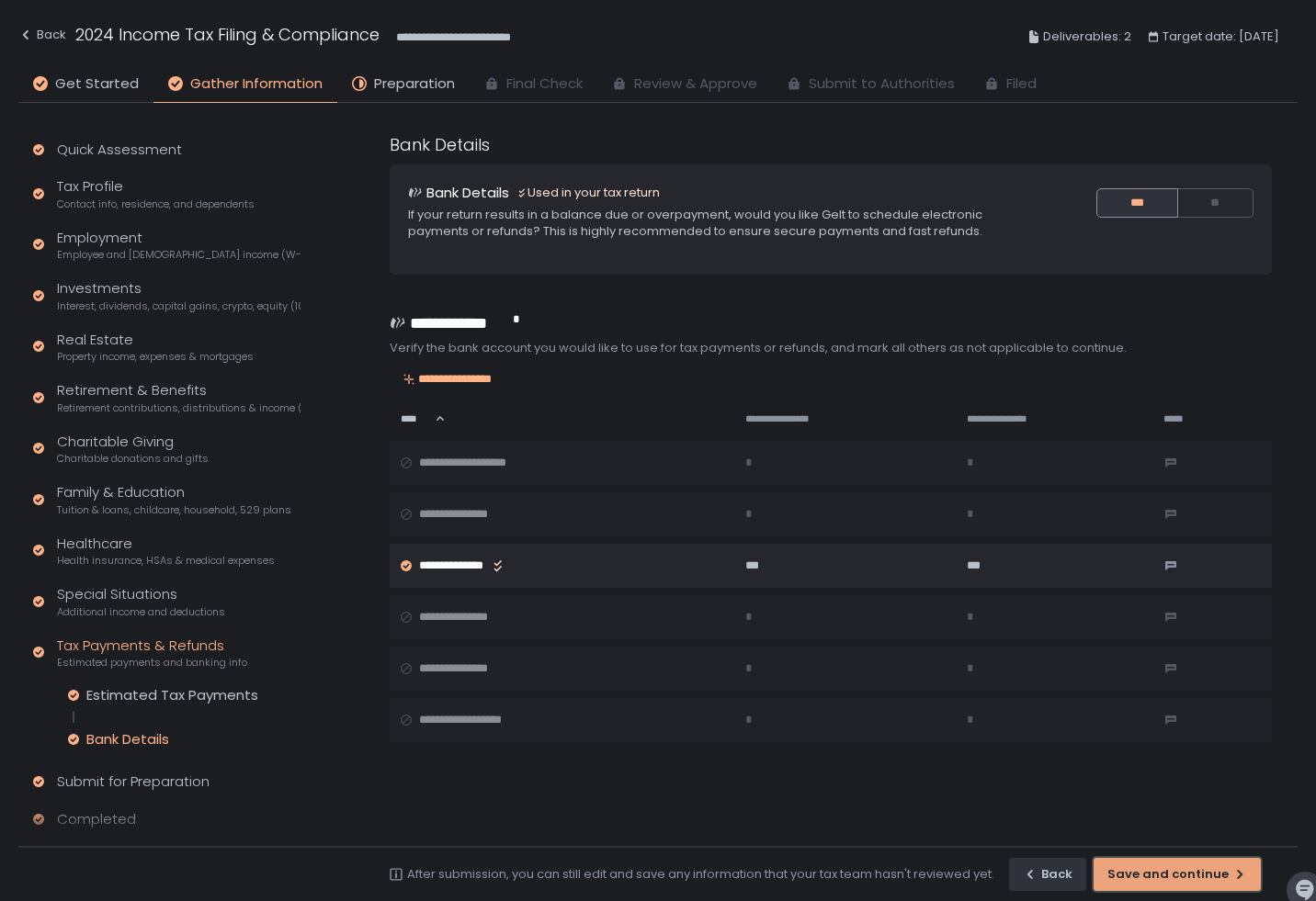
click at [1160, 871] on div "Save and continue" at bounding box center [1178, 874] width 140 height 16
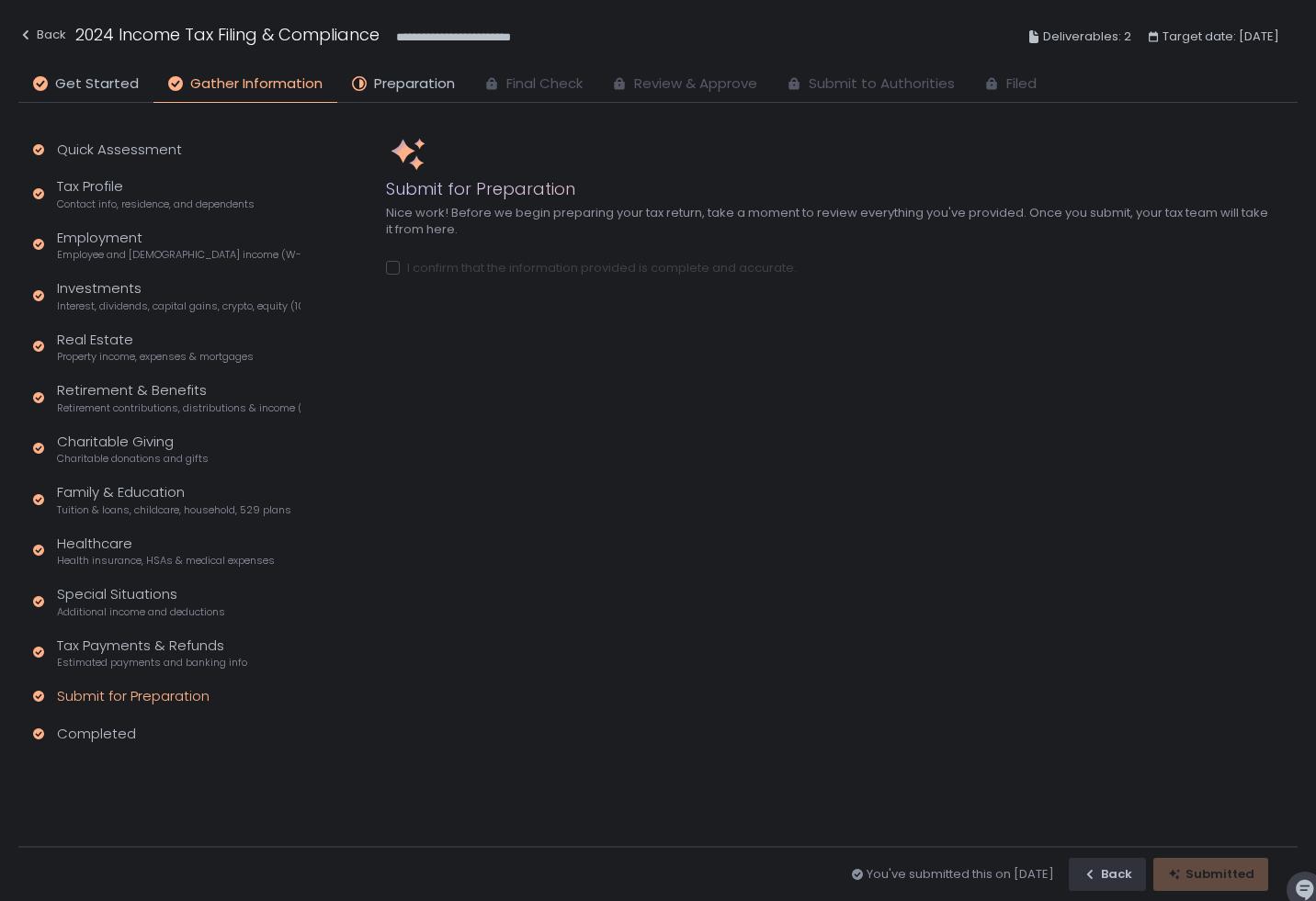
click at [694, 576] on div "Submit for Preparation Nice work! Before we begin preparing your tax return, ta…" at bounding box center [860, 475] width 948 height 745
click at [392, 59] on div "**********" at bounding box center [658, 37] width 1280 height 67
click at [388, 80] on span "Preparation" at bounding box center [415, 84] width 81 height 21
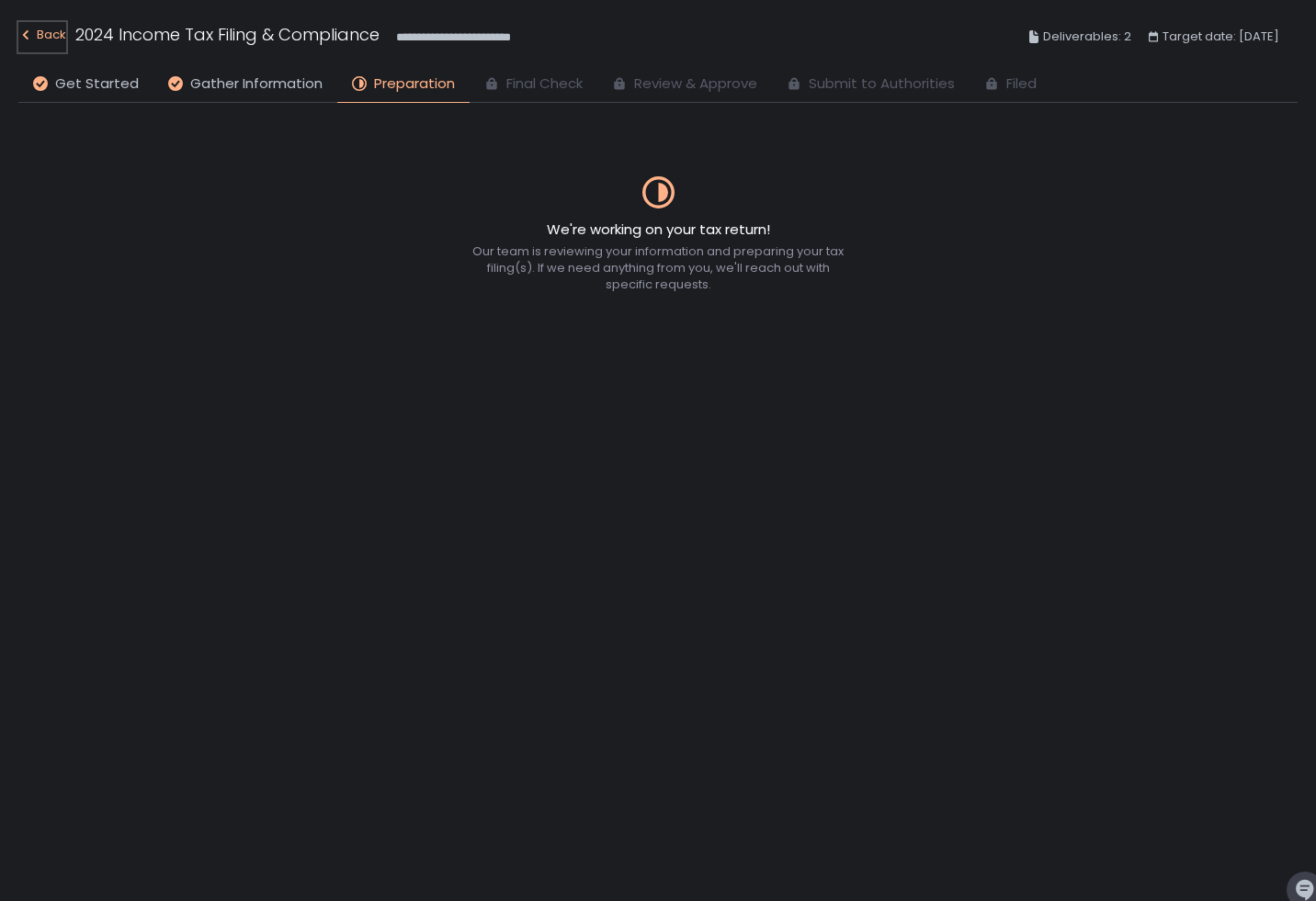
click at [46, 26] on div "Back" at bounding box center [42, 35] width 48 height 22
